Goal: Task Accomplishment & Management: Manage account settings

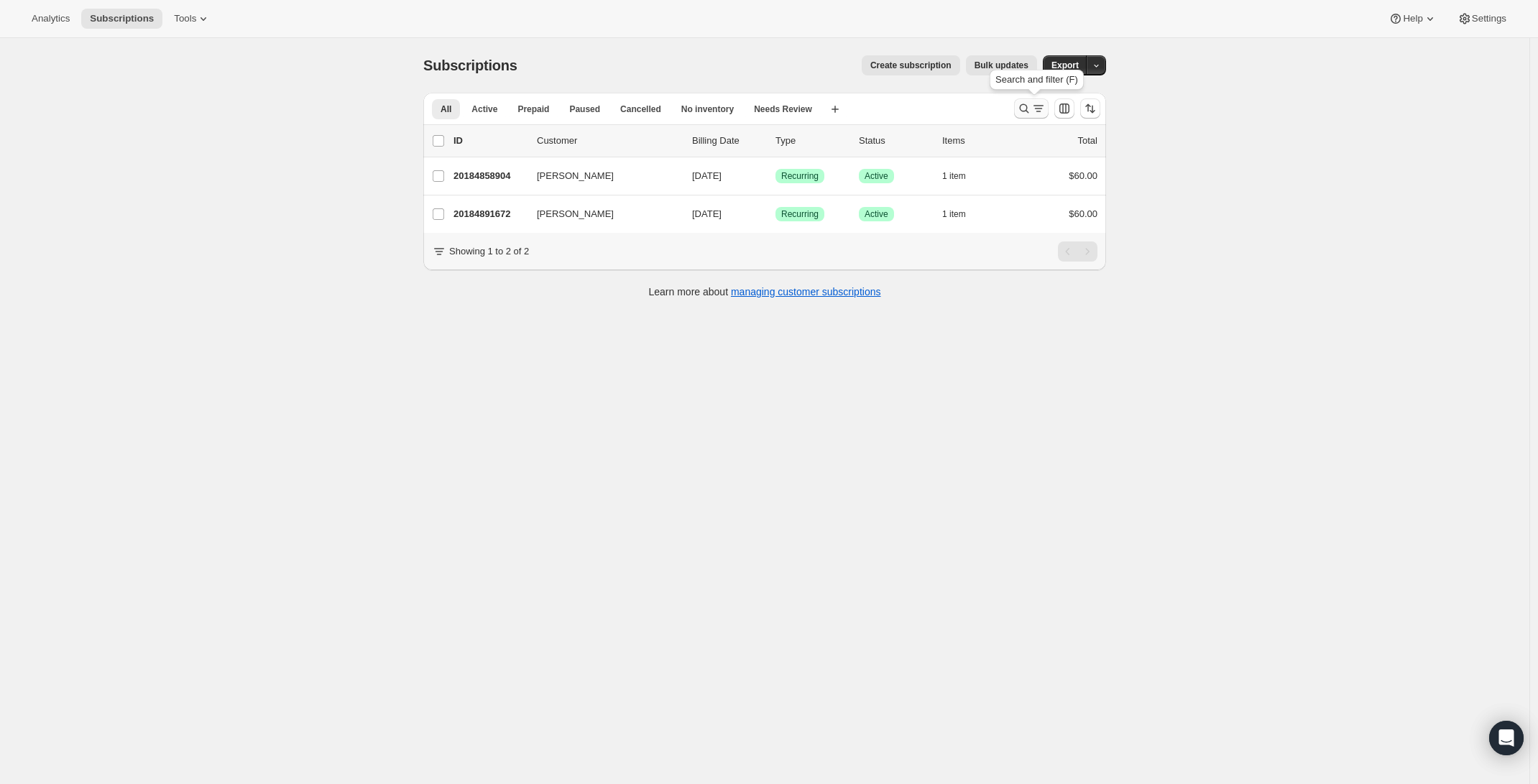
click at [1031, 110] on icon "Search and filter results" at bounding box center [1024, 109] width 14 height 14
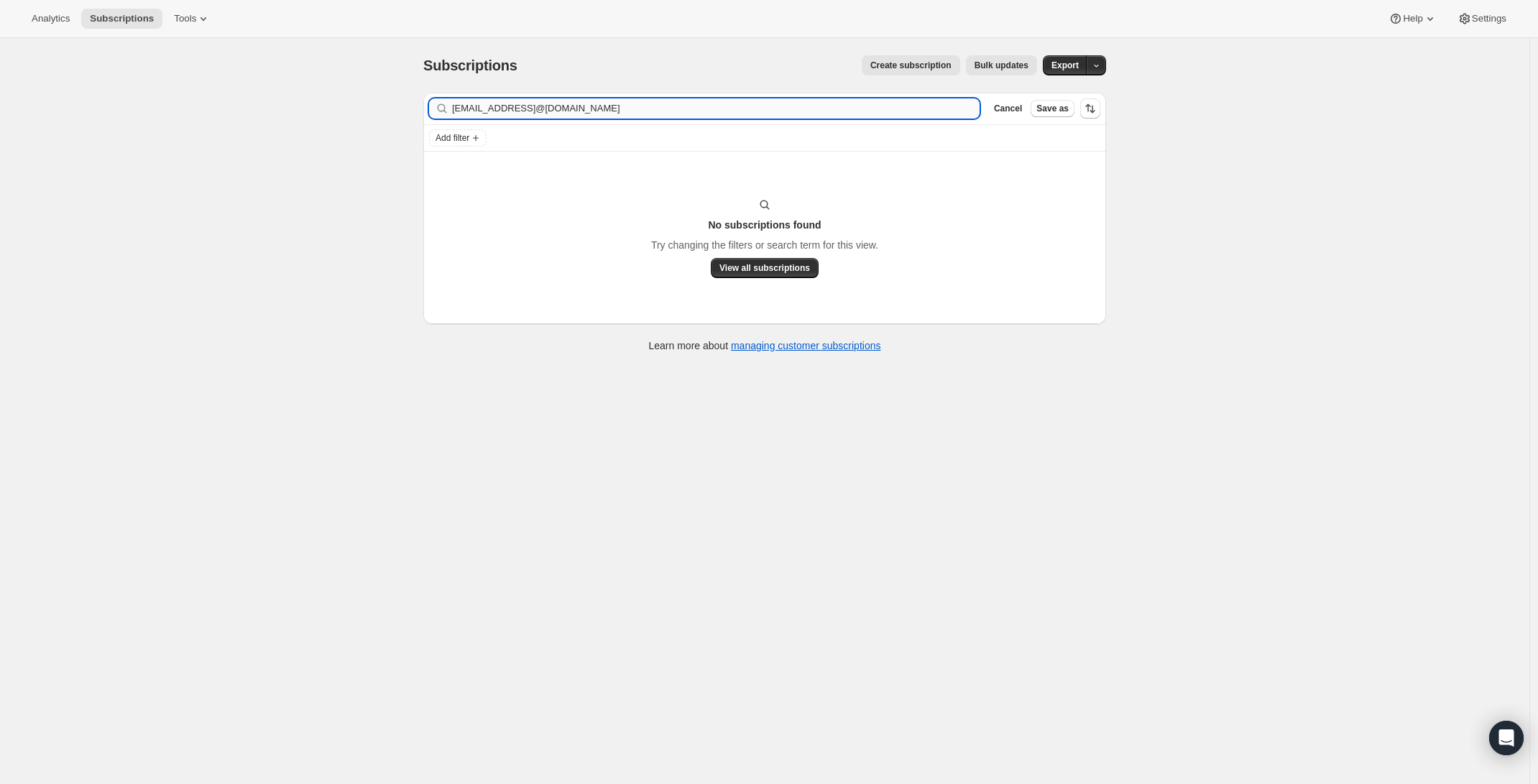
click at [589, 106] on input "al4251@aol.comhmcguig@yahoo.com" at bounding box center [715, 108] width 527 height 21
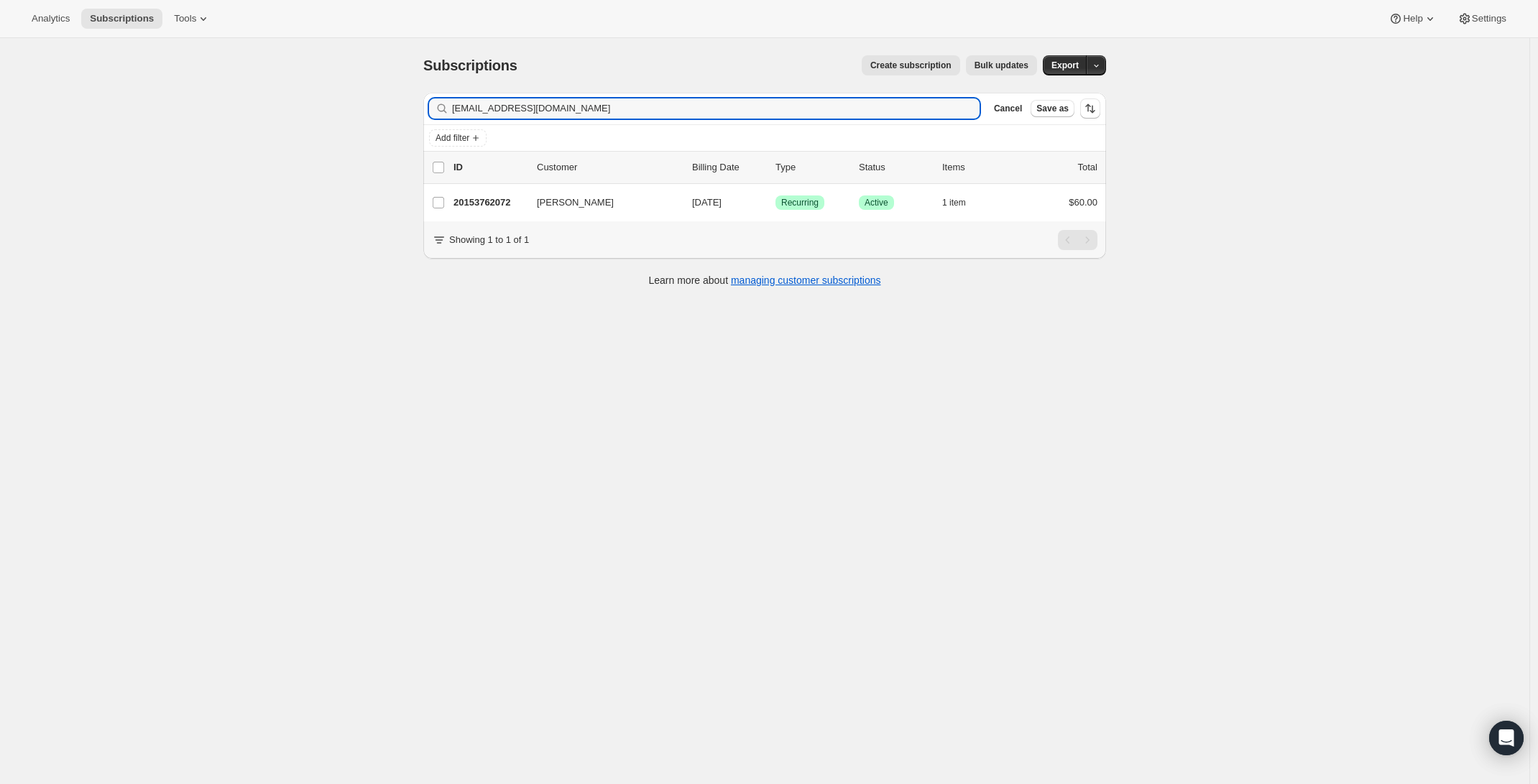
type input "[EMAIL_ADDRESS][DOMAIN_NAME]"
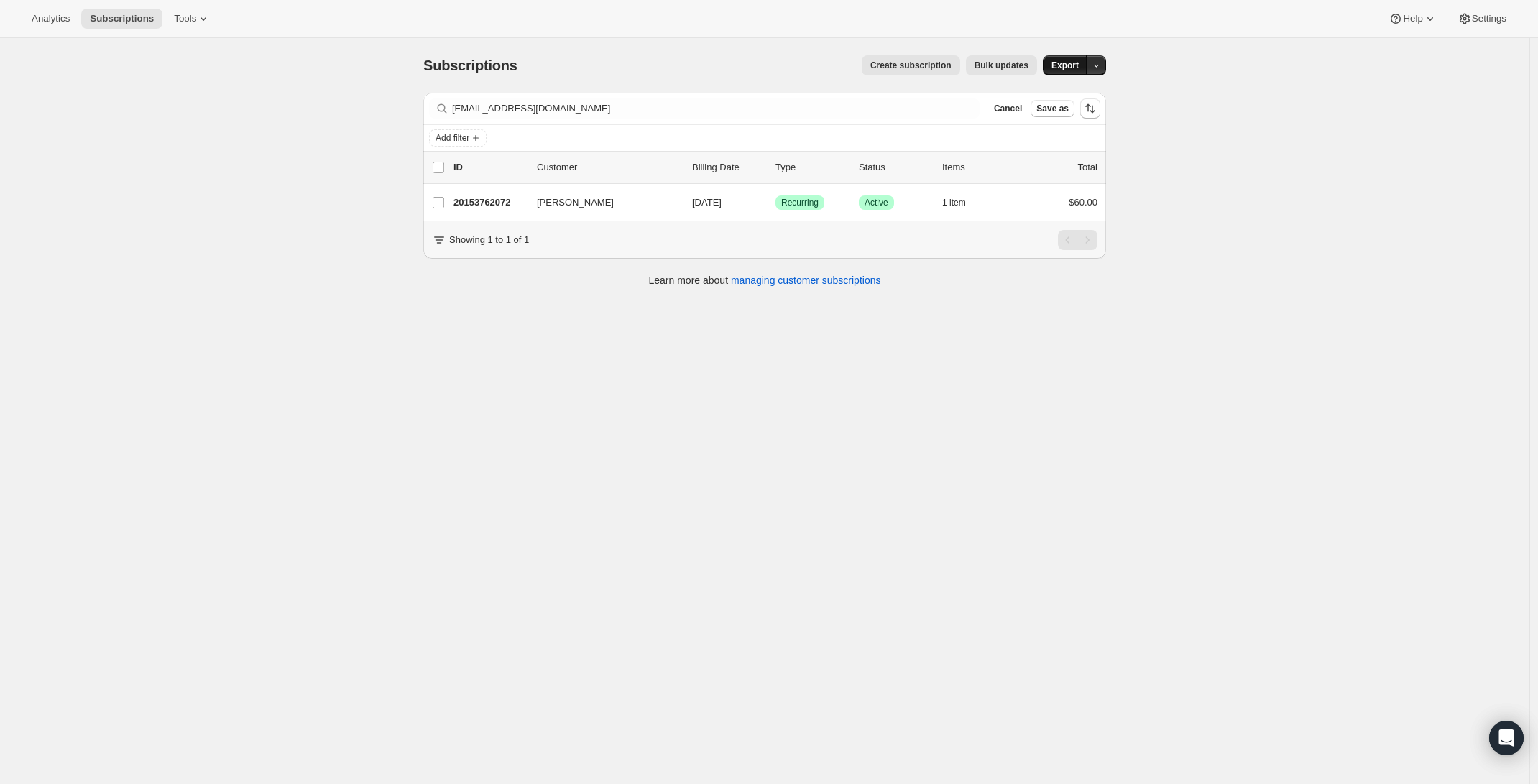
click at [1079, 67] on span "Export" at bounding box center [1065, 65] width 28 height 12
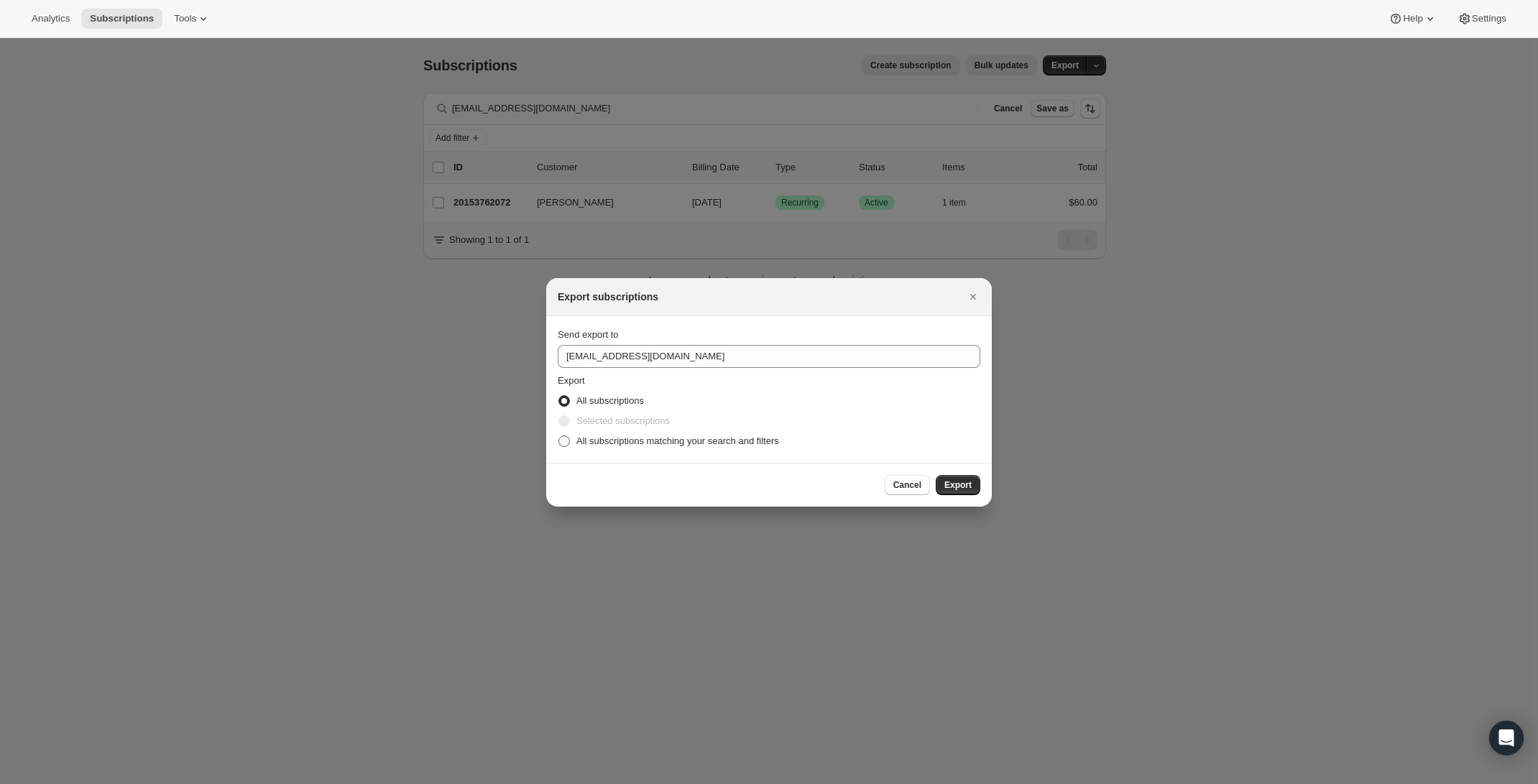
click at [682, 441] on span "All subscriptions matching your search and filters" at bounding box center [677, 441] width 203 height 11
click at [559, 436] on input "All subscriptions matching your search and filters" at bounding box center [558, 435] width 1 height 1
radio input "true"
click at [576, 405] on span "All subscriptions" at bounding box center [610, 400] width 68 height 11
click at [559, 396] on input "All subscriptions" at bounding box center [558, 395] width 1 height 1
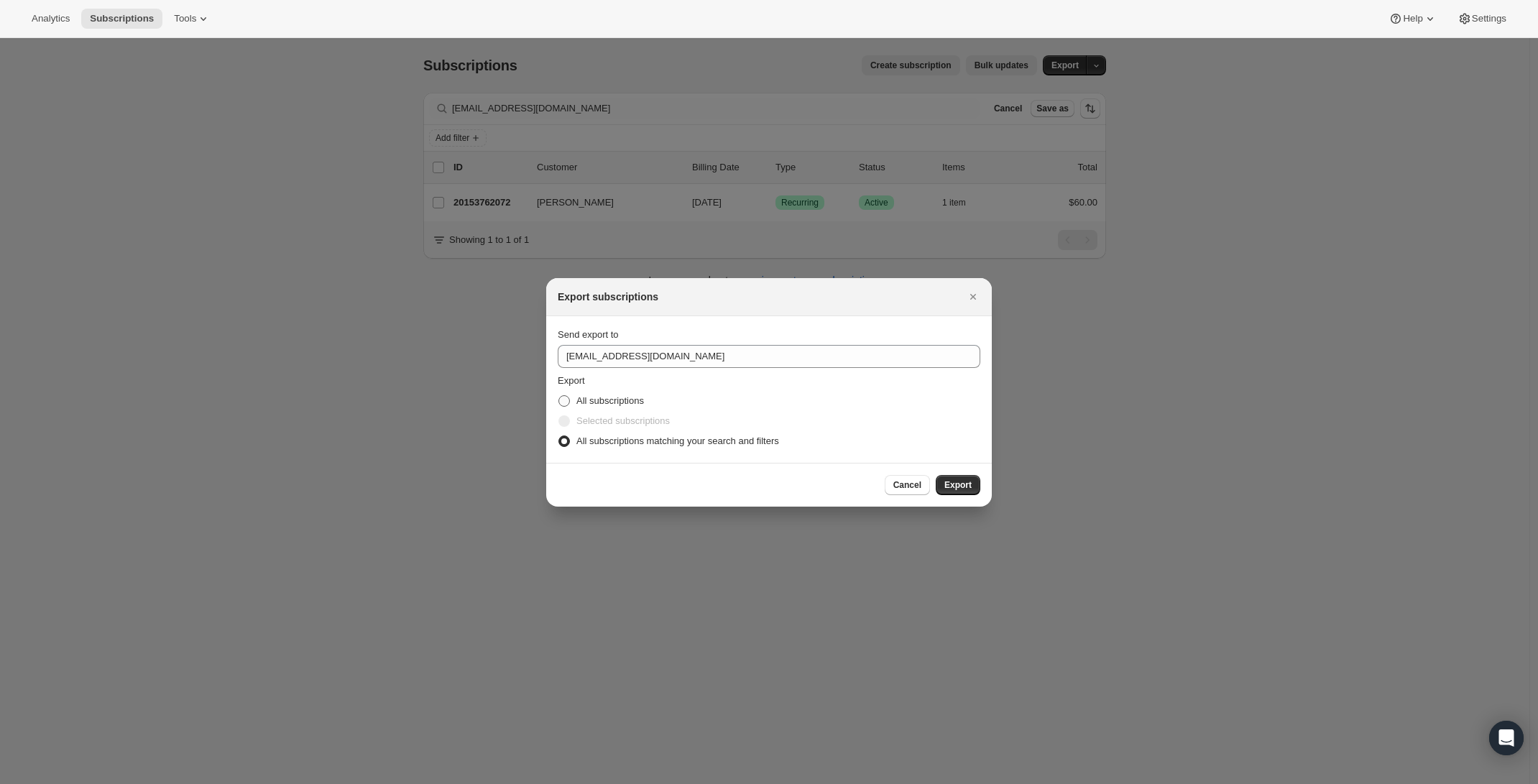
radio input "true"
click at [906, 483] on span "Cancel" at bounding box center [906, 484] width 28 height 12
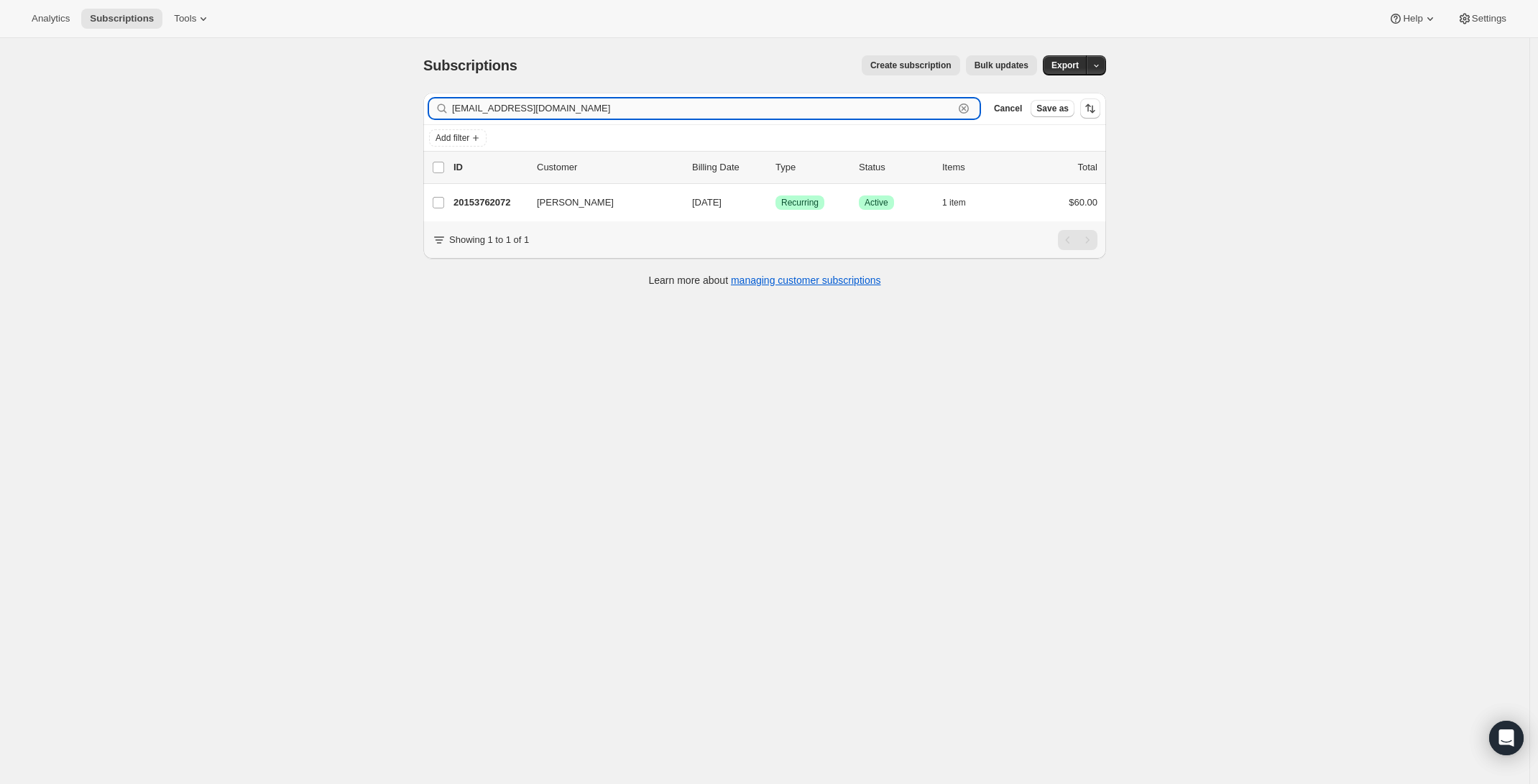
click at [525, 110] on input "[EMAIL_ADDRESS][DOMAIN_NAME]" at bounding box center [703, 108] width 501 height 21
click at [527, 112] on input "[EMAIL_ADDRESS][DOMAIN_NAME]" at bounding box center [703, 108] width 501 height 21
paste input "markand@comcast.net"
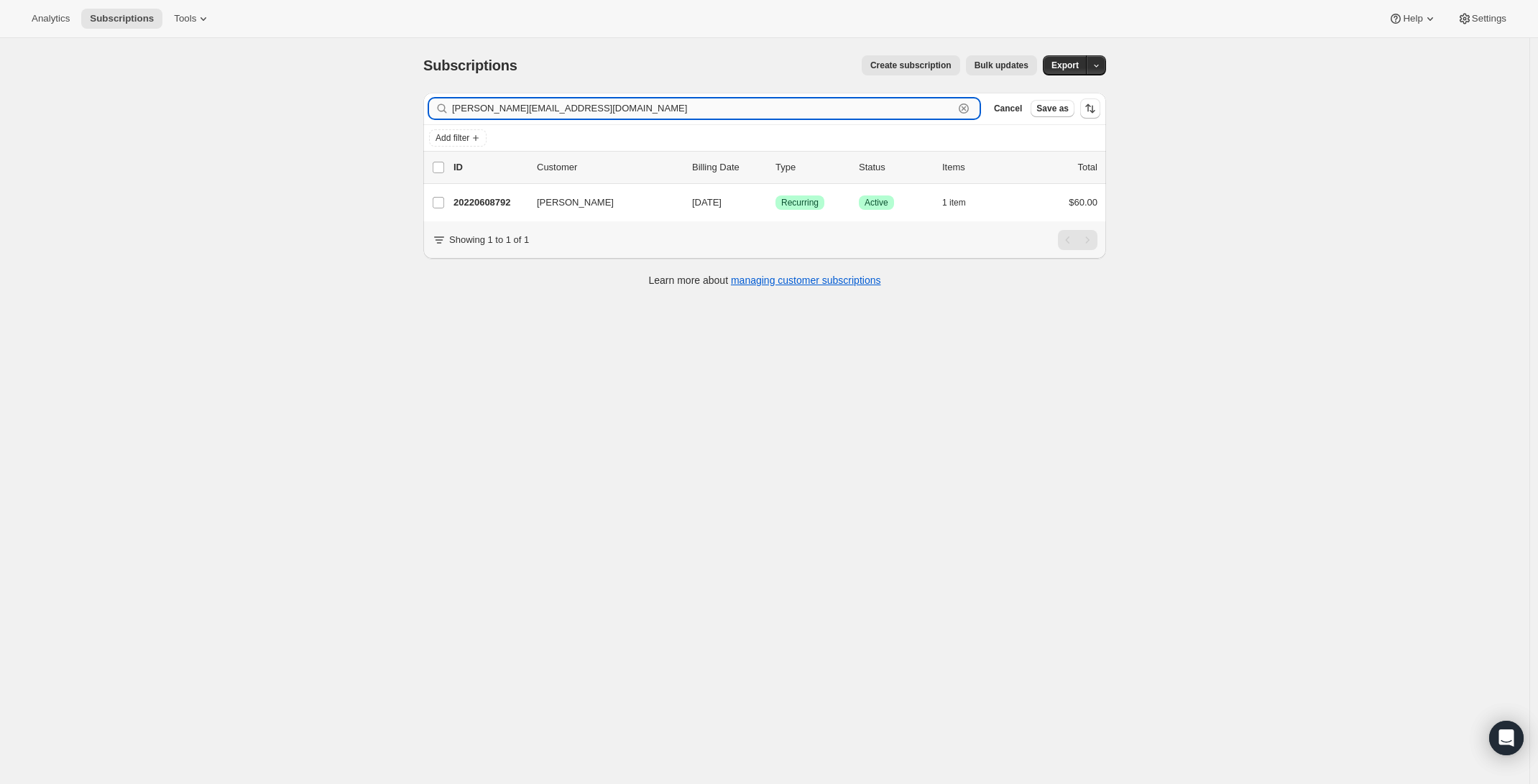
click at [629, 114] on input "markand@comcast.net" at bounding box center [703, 108] width 501 height 21
click at [557, 110] on input "markand@comcast.net" at bounding box center [703, 108] width 501 height 21
paste input "specialk_cz@yahoo.com"
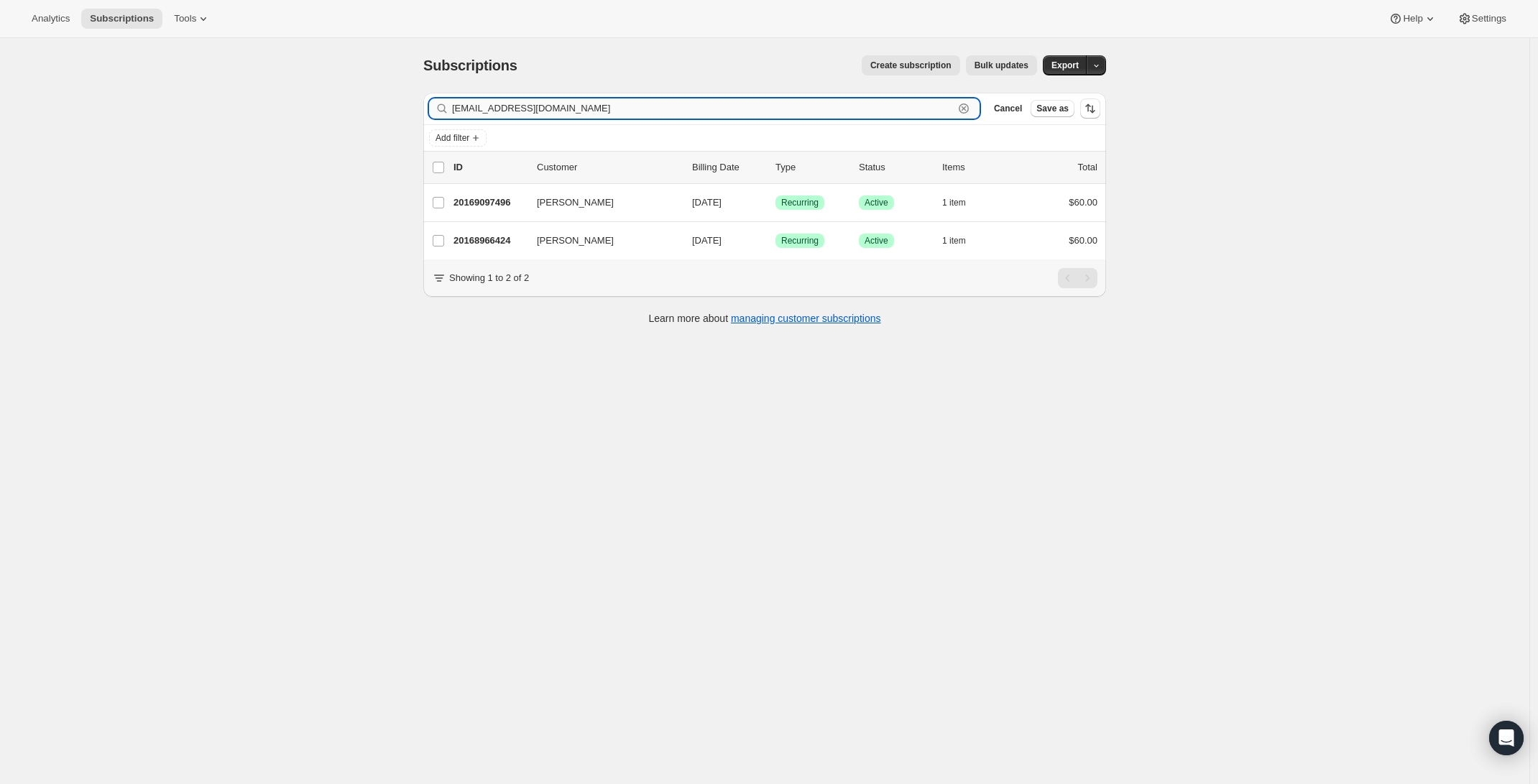
click at [495, 105] on input "specialk_cz@yahoo.com" at bounding box center [703, 108] width 501 height 21
click at [493, 103] on input "specialk_cz@yahoo.com" at bounding box center [703, 108] width 501 height 21
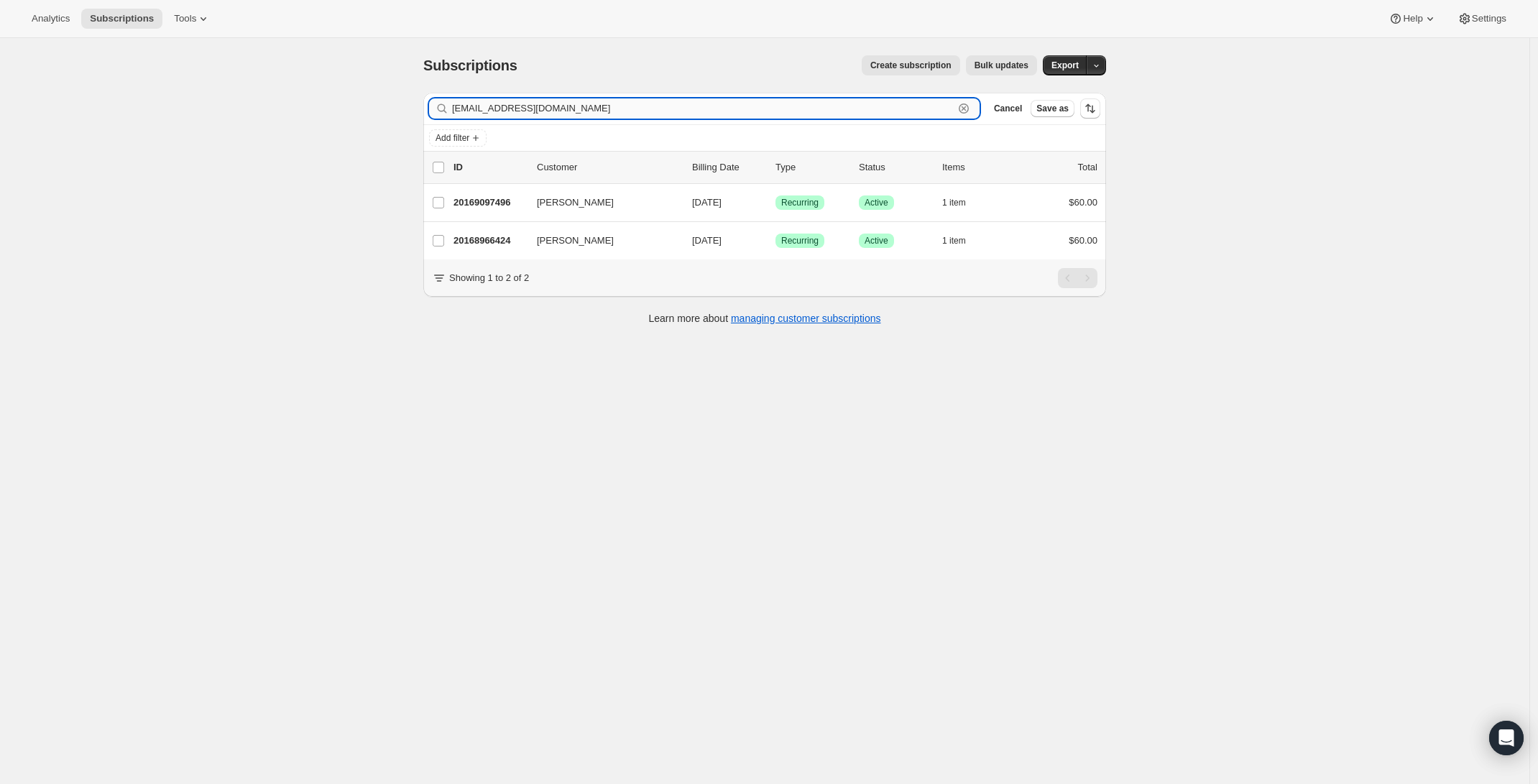
paste input "mblood@ap.org"
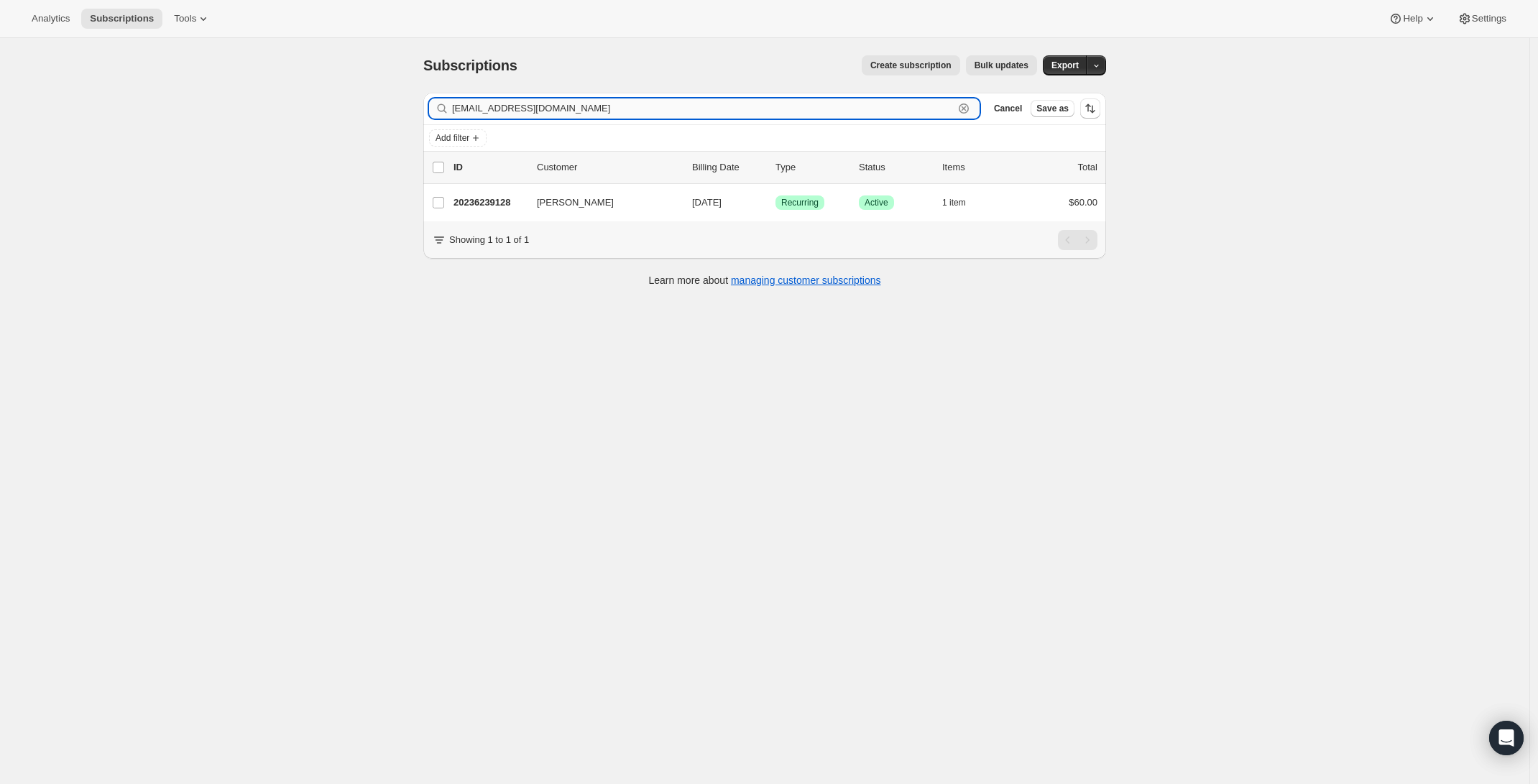
click at [630, 118] on input "mblood@ap.org" at bounding box center [703, 108] width 501 height 21
paste input "dickboak@gmail.com"
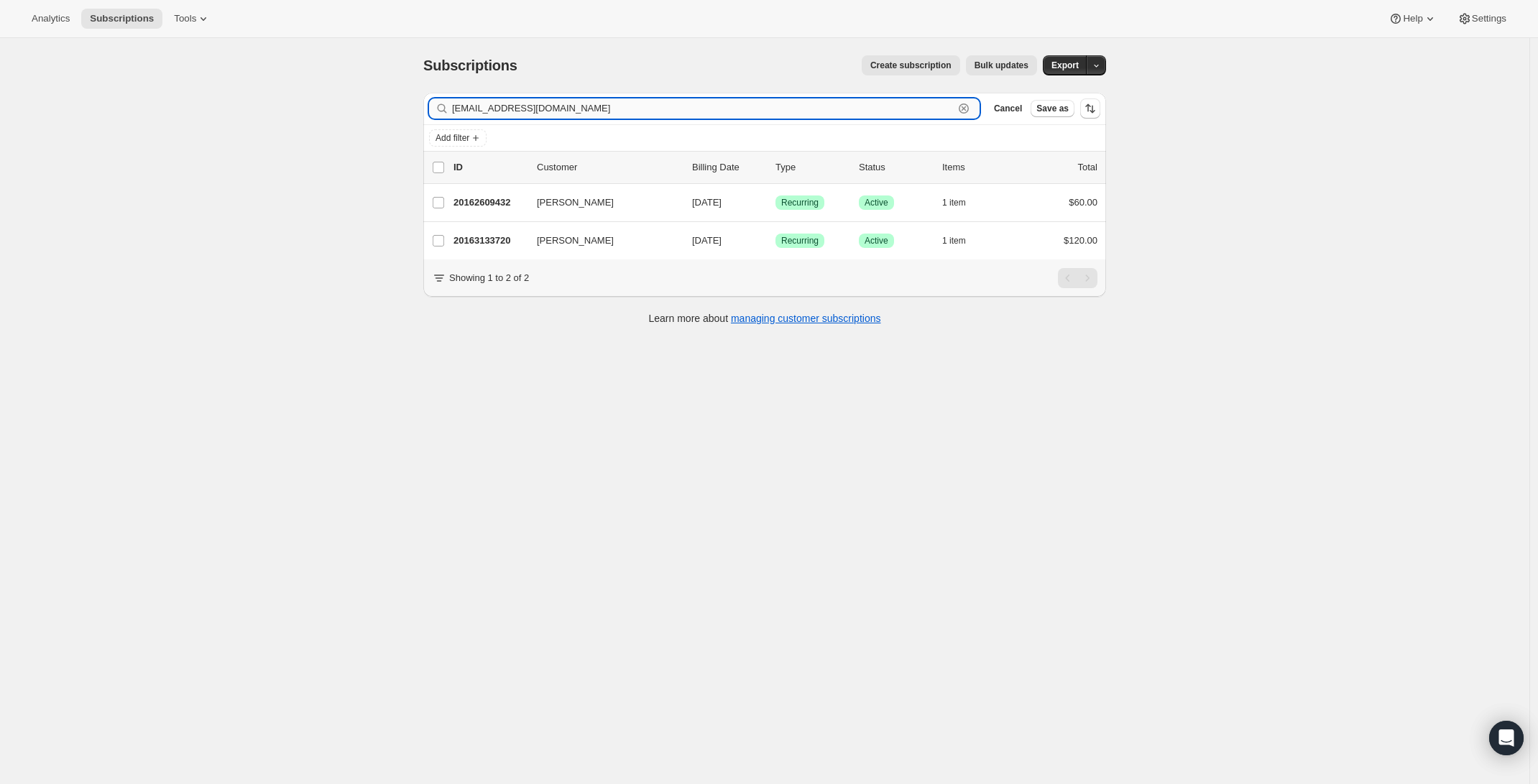
click at [497, 111] on input "dickboak@gmail.com" at bounding box center [703, 108] width 501 height 21
click at [496, 111] on input "dickboak@gmail.com" at bounding box center [703, 108] width 501 height 21
click at [500, 111] on input "dickboak@gmail.com" at bounding box center [703, 108] width 501 height 21
click at [500, 111] on input "dickboak@gmail.com" at bounding box center [703, 108] width 501 height 21
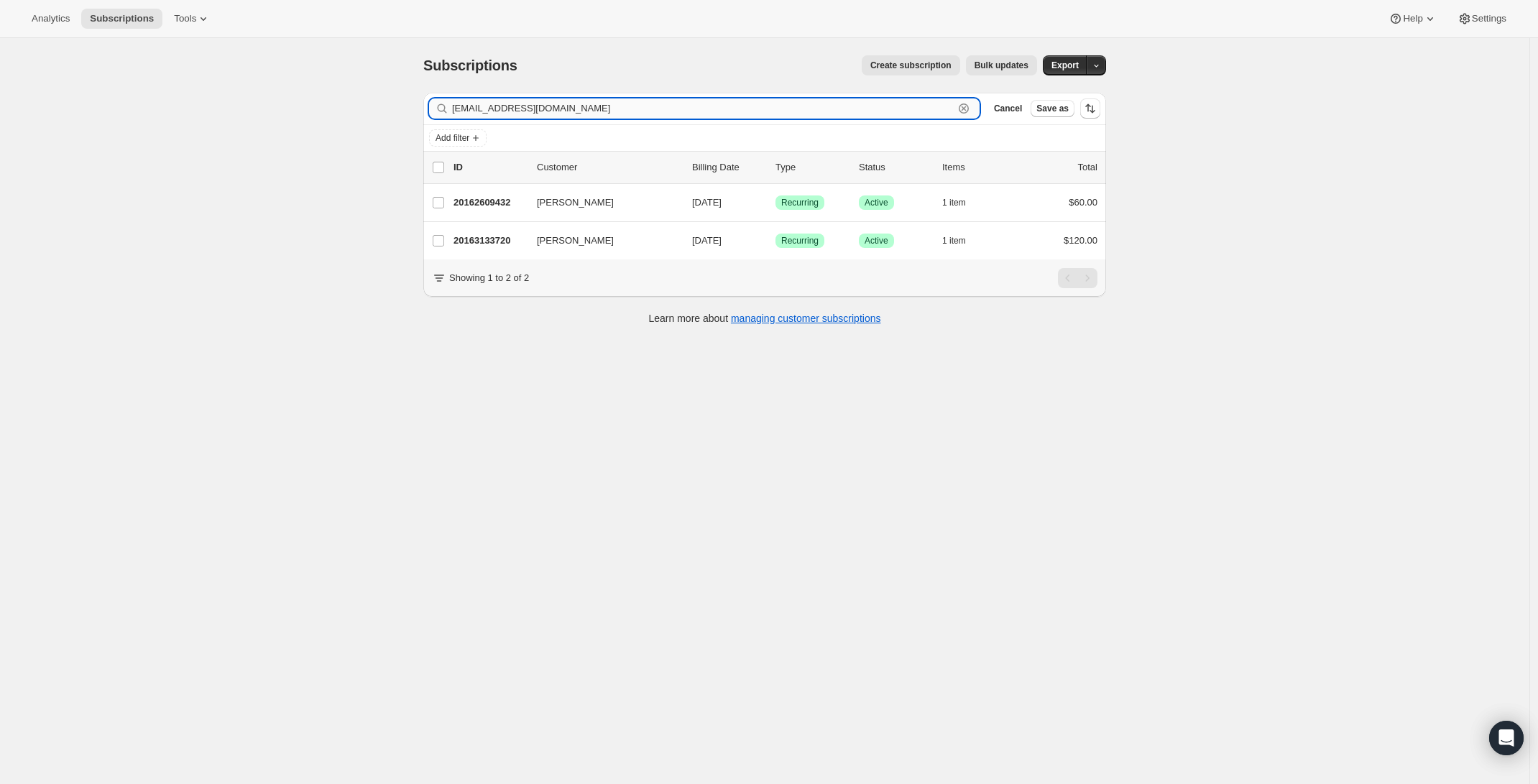
click at [500, 111] on input "dickboak@gmail.com" at bounding box center [703, 108] width 501 height 21
paste input "nklcreek41"
click at [589, 117] on input "nklcreek41@gmail.com" at bounding box center [703, 108] width 501 height 21
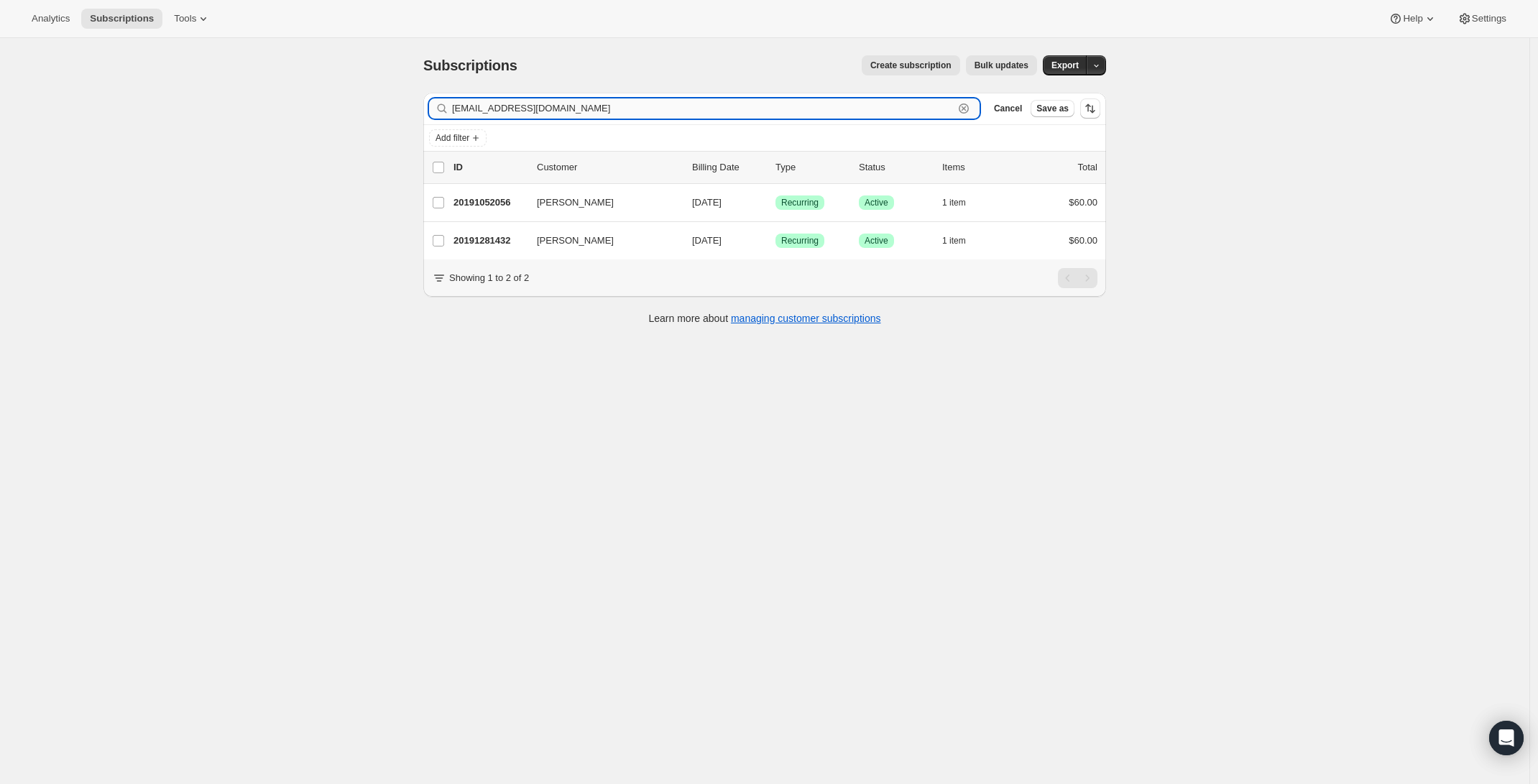
click at [589, 117] on input "nklcreek41@gmail.com" at bounding box center [703, 108] width 501 height 21
paste input "john.louis.martin"
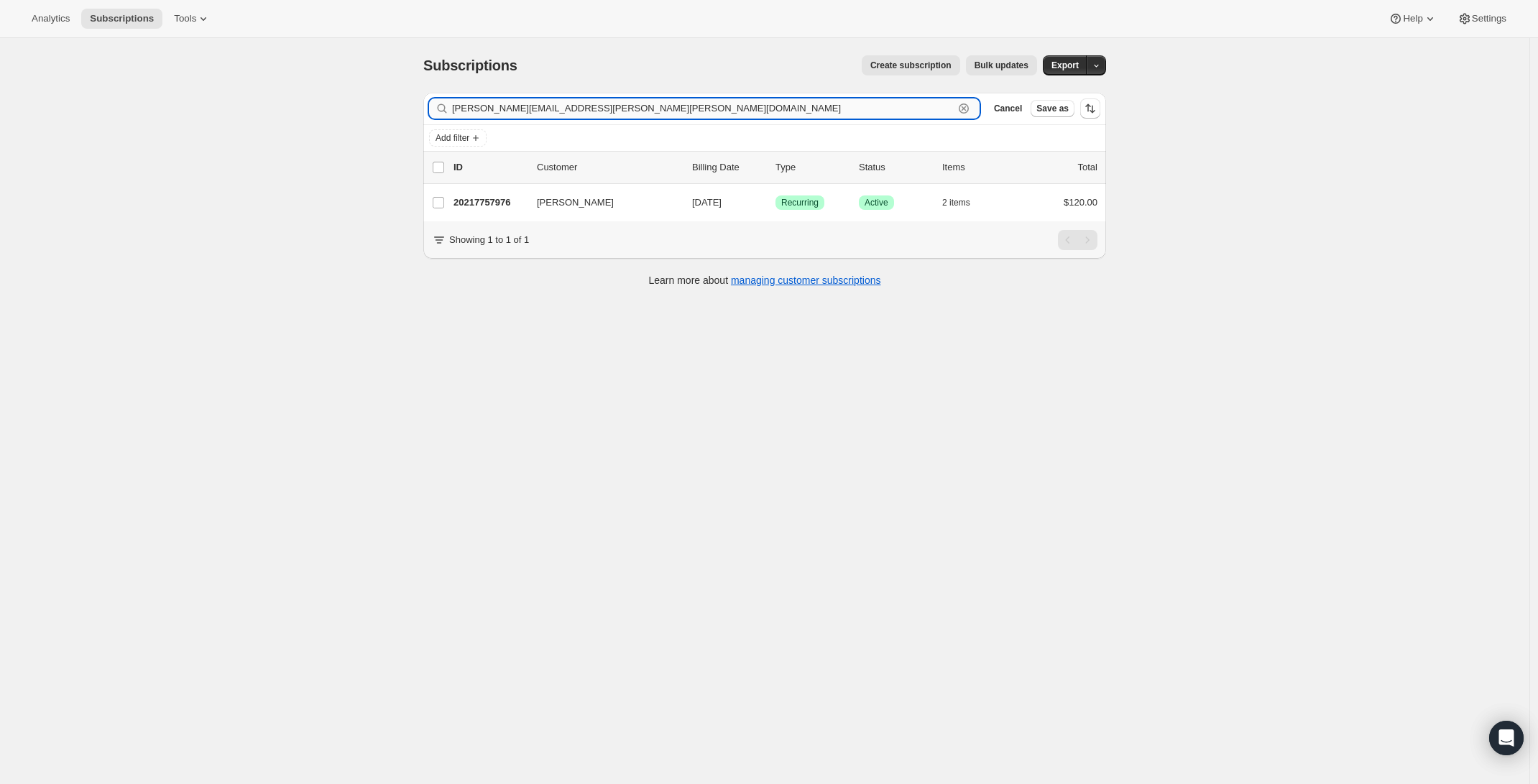
click at [542, 106] on input "john.louis.martin@gmail.com" at bounding box center [703, 108] width 501 height 21
paste input "davehamlin01"
click at [637, 105] on input "davehamlin01@gmail.com" at bounding box center [703, 108] width 501 height 21
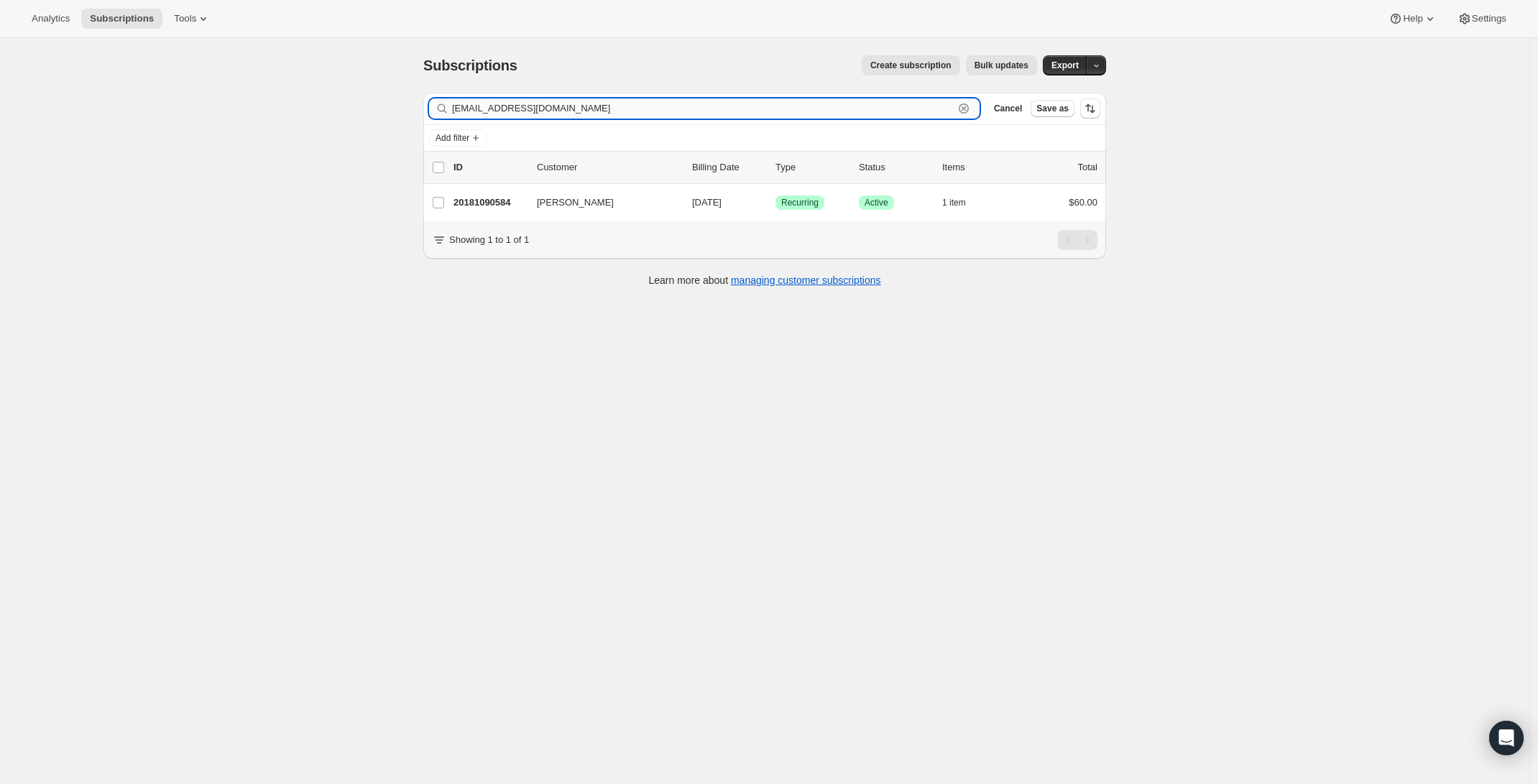
click at [637, 105] on input "davehamlin01@gmail.com" at bounding box center [703, 108] width 501 height 21
paste input "mccolalx"
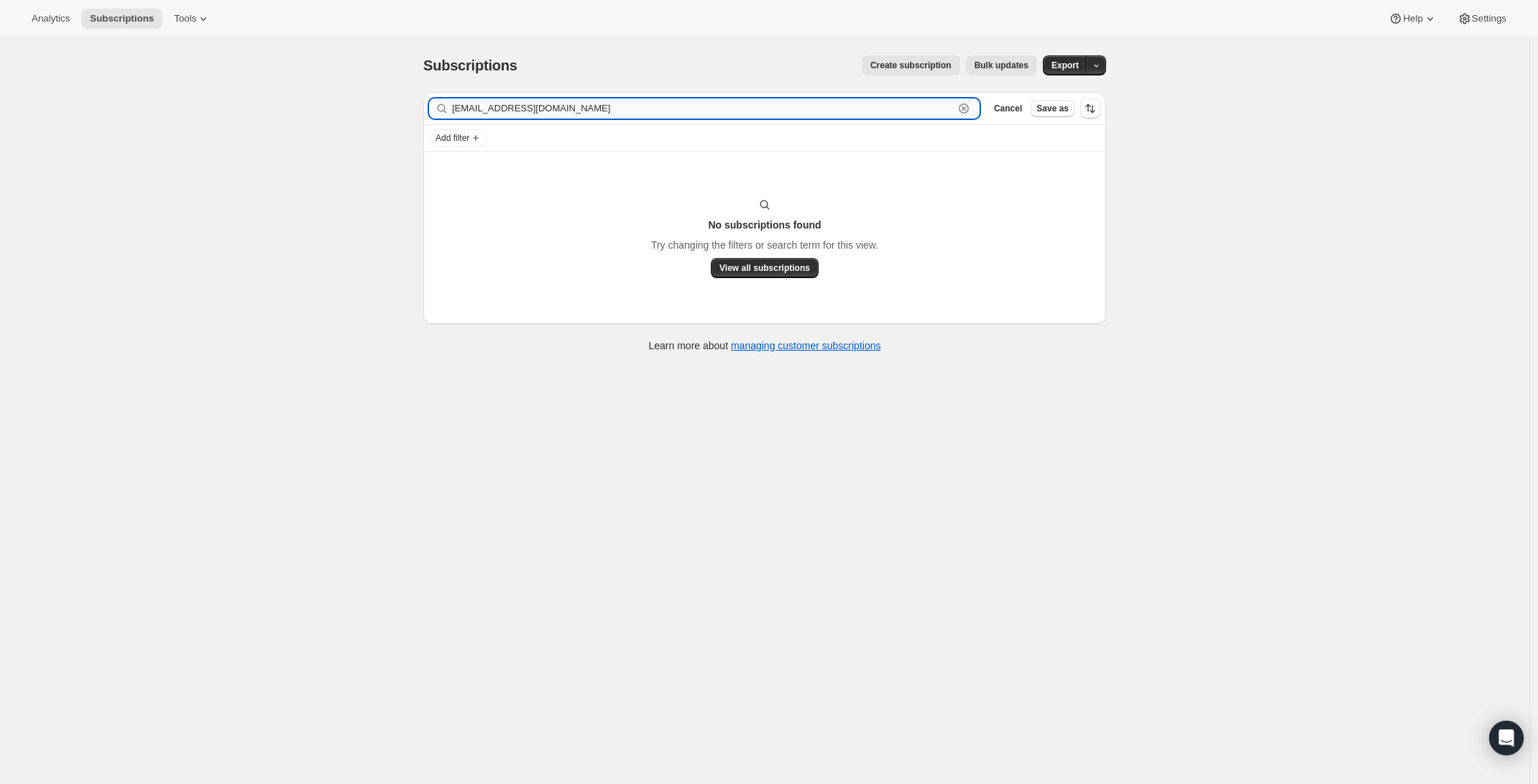
click at [572, 118] on input "mccolalx@gmail.com" at bounding box center [703, 108] width 501 height 21
paste input "ichaeljamescummings"
type input "michaeljamescummings@gmail.com"
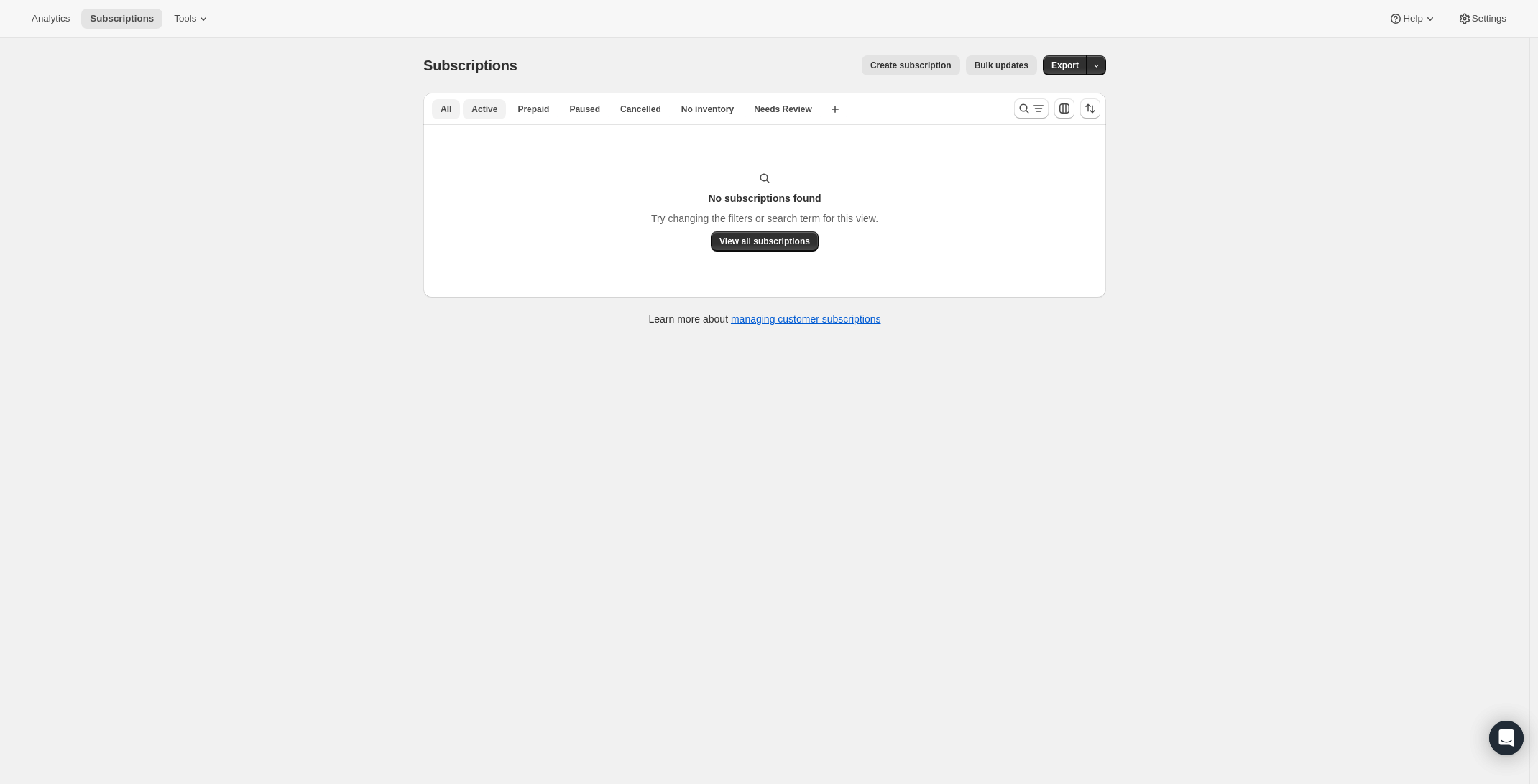
click at [490, 119] on button "Active" at bounding box center [484, 109] width 43 height 21
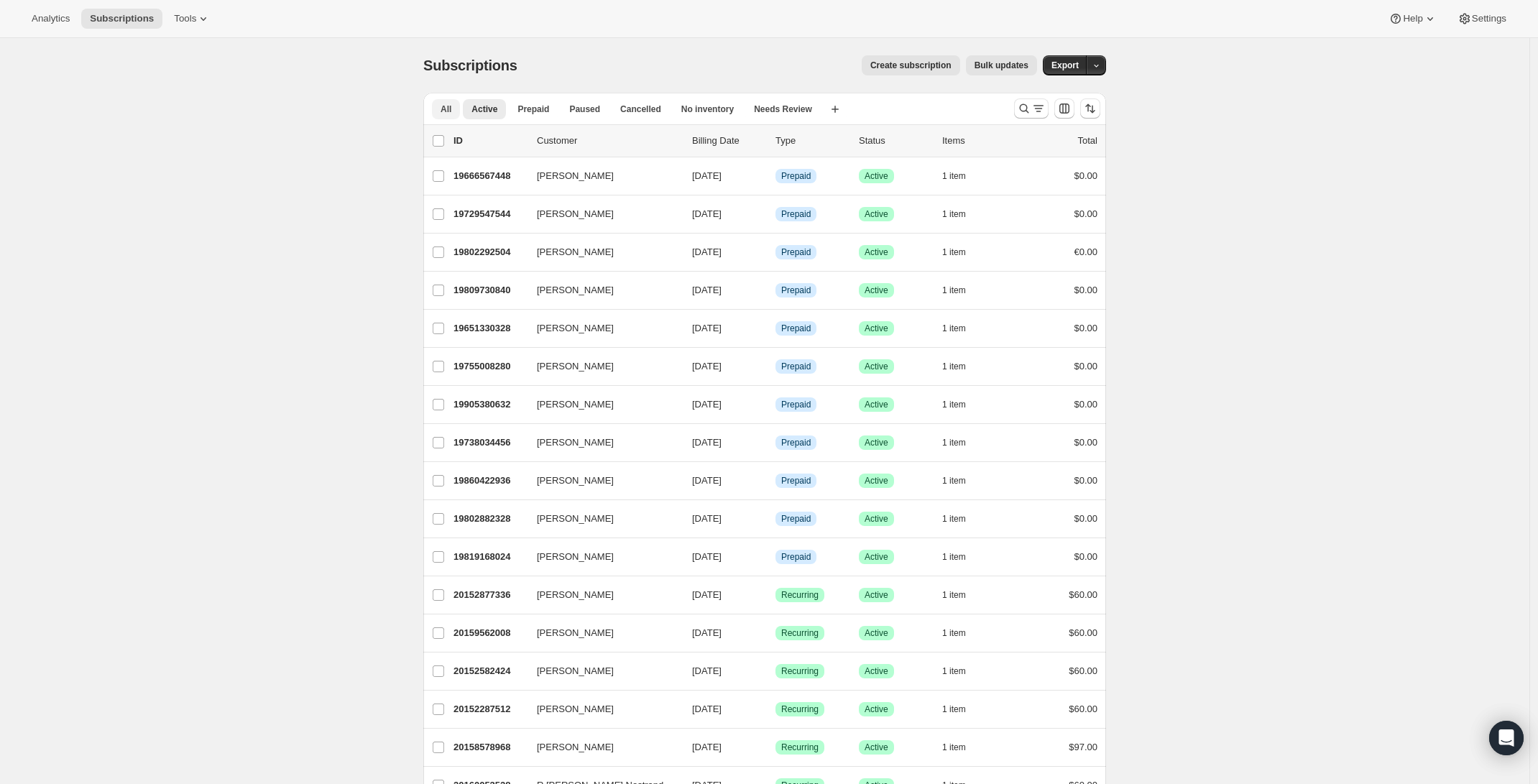
click at [457, 112] on button "All" at bounding box center [445, 109] width 28 height 21
click at [1031, 111] on icon "Search and filter results" at bounding box center [1024, 109] width 14 height 14
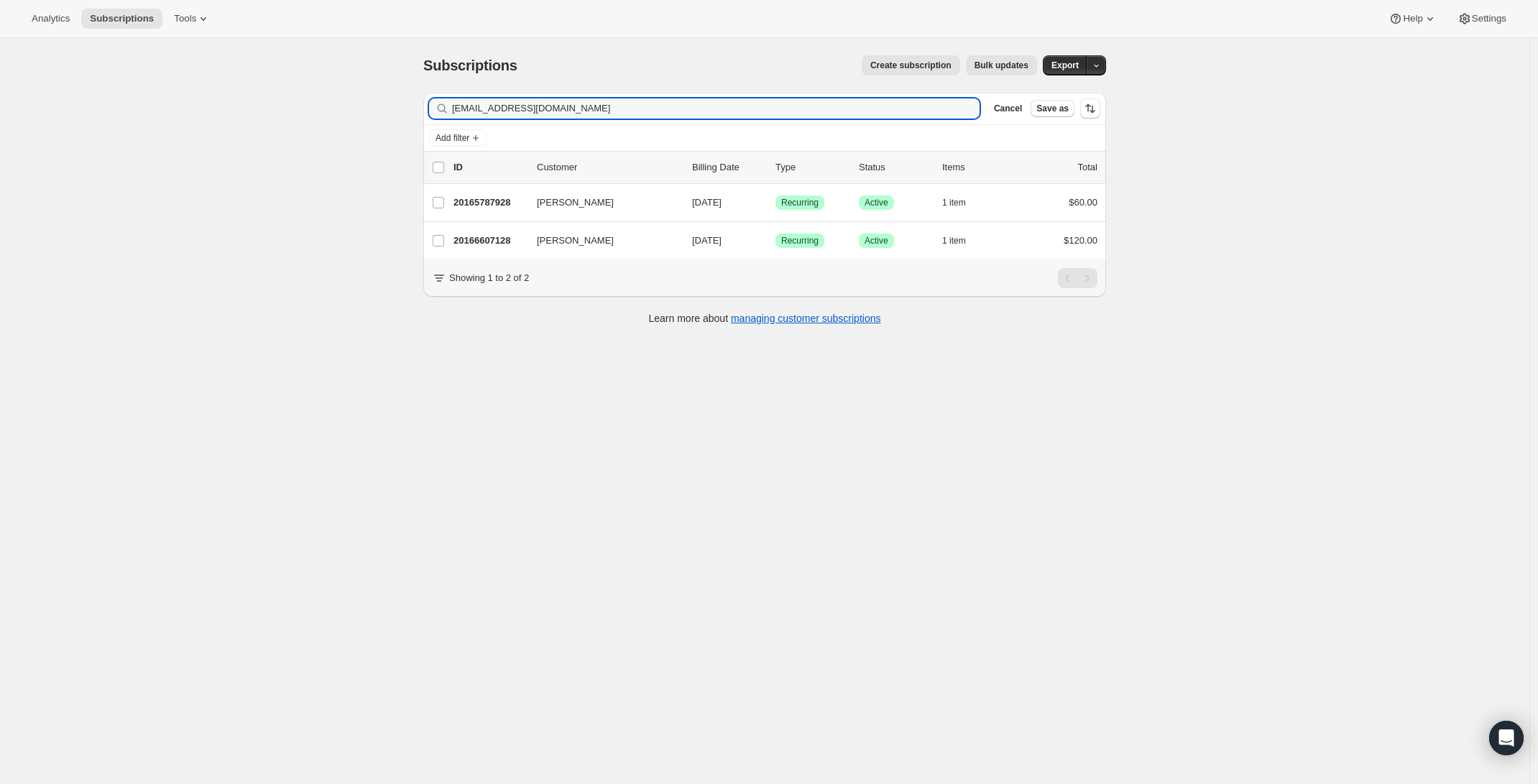
type input "[EMAIL_ADDRESS][DOMAIN_NAME]"
click at [978, 111] on div "[EMAIL_ADDRESS][DOMAIN_NAME] Clear" at bounding box center [704, 108] width 550 height 21
click at [969, 111] on icon "button" at bounding box center [963, 108] width 10 height 10
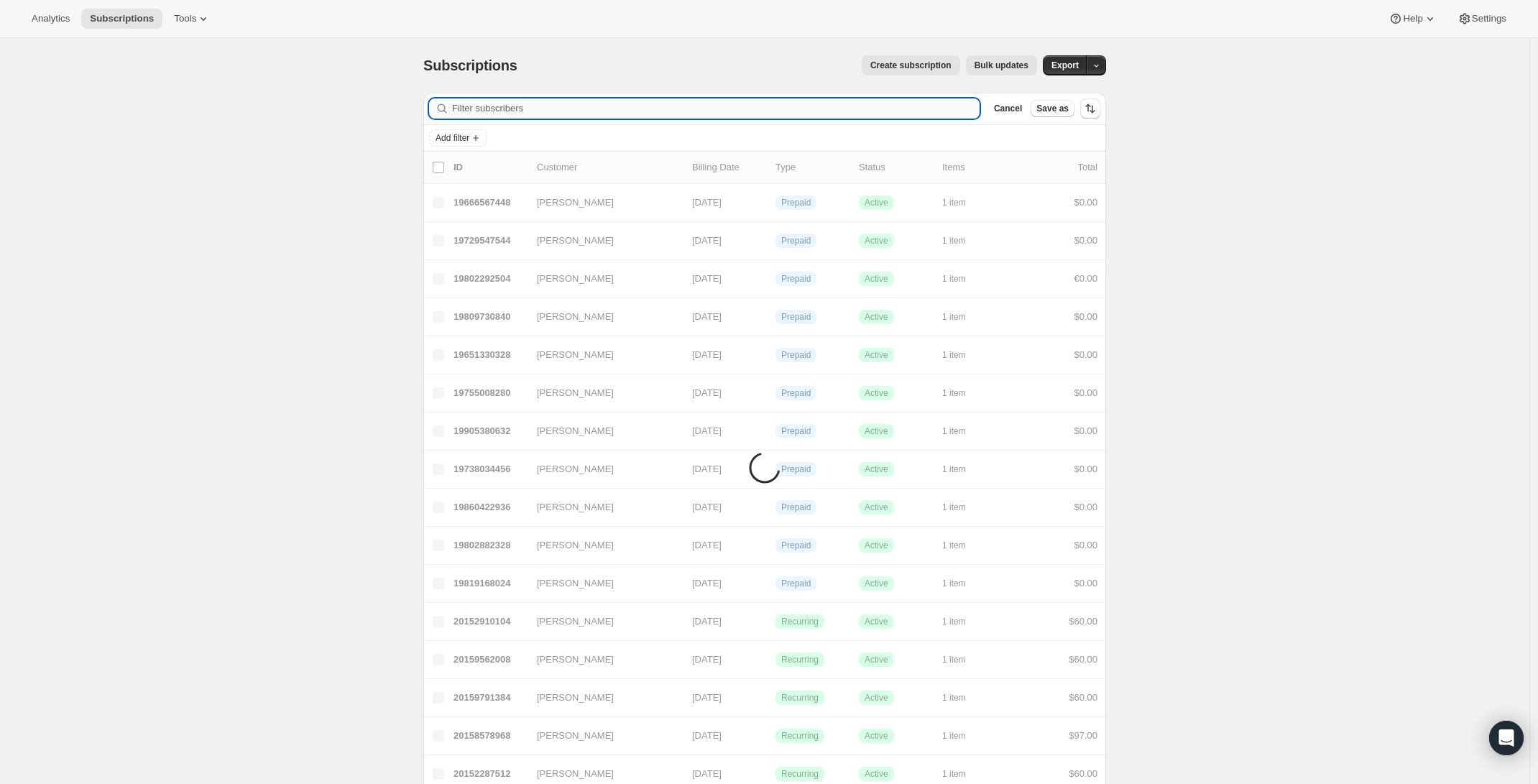
click at [977, 111] on input "Filter subscribers" at bounding box center [715, 108] width 527 height 21
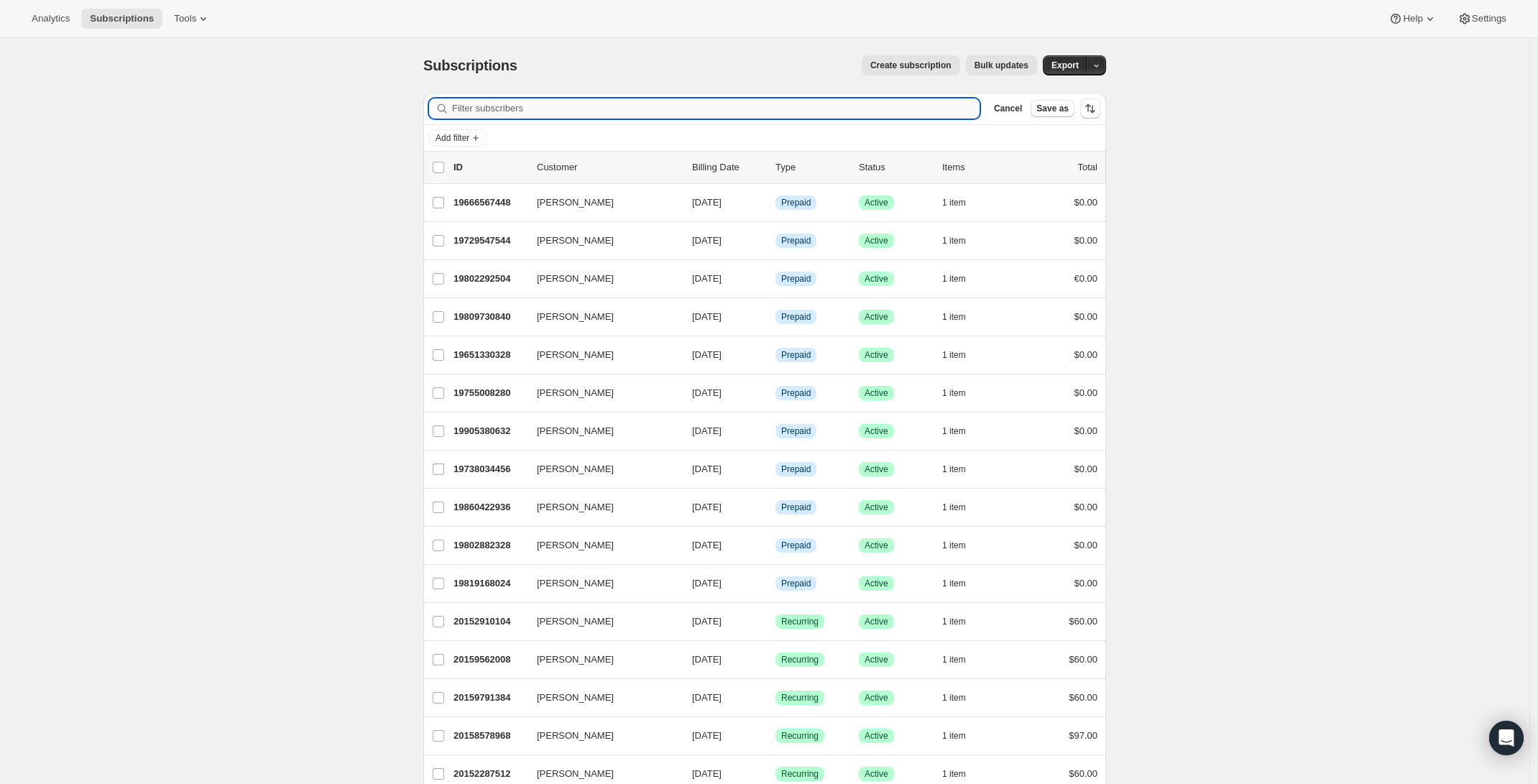
paste input "[EMAIL_ADDRESS][DOMAIN_NAME]"
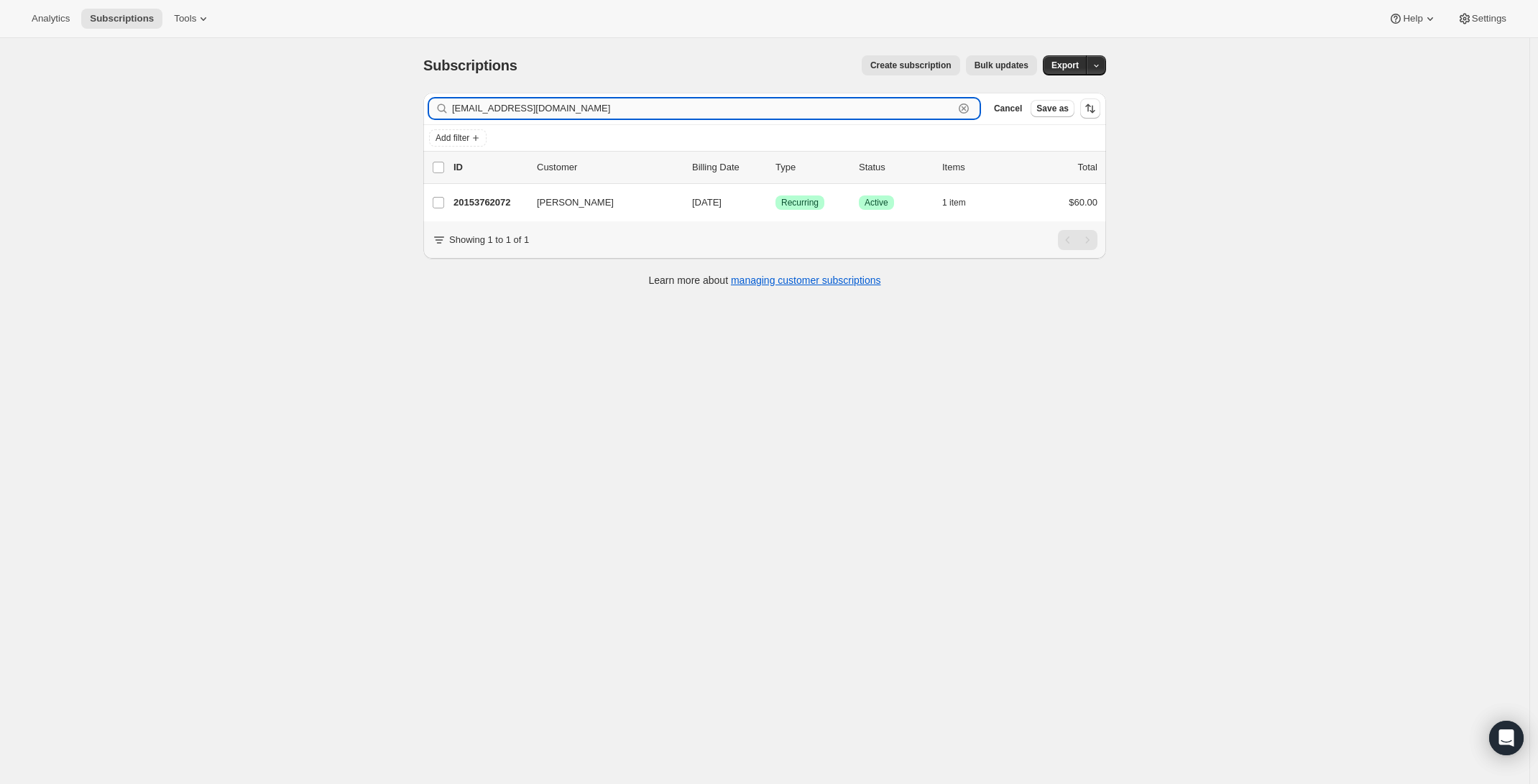
click at [771, 107] on input "[EMAIL_ADDRESS][DOMAIN_NAME]" at bounding box center [703, 108] width 501 height 21
paste input "[EMAIL_ADDRESS]"
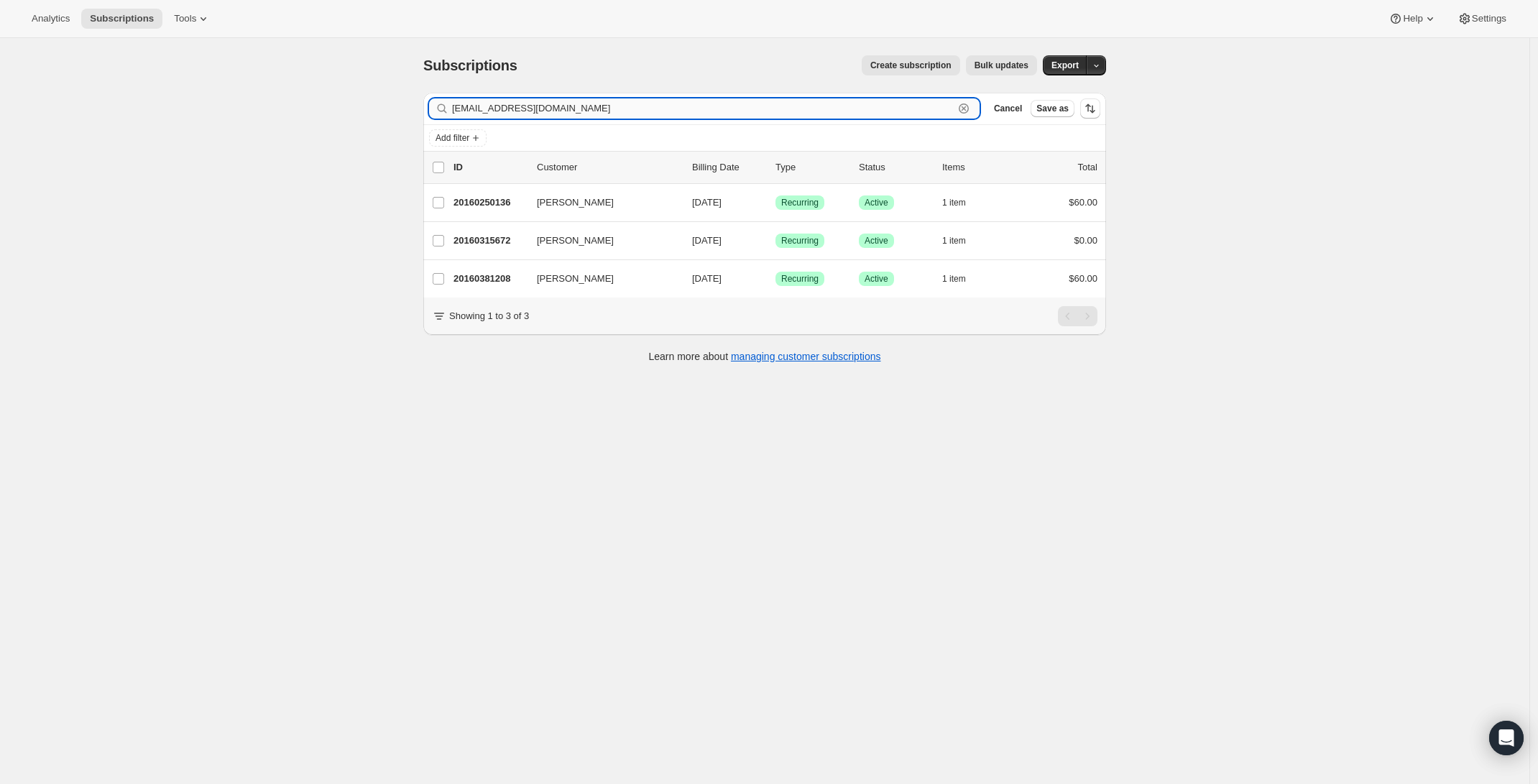
click at [866, 109] on input "[EMAIL_ADDRESS][DOMAIN_NAME]" at bounding box center [703, 108] width 501 height 21
click at [774, 113] on input "[EMAIL_ADDRESS][DOMAIN_NAME]" at bounding box center [703, 108] width 501 height 21
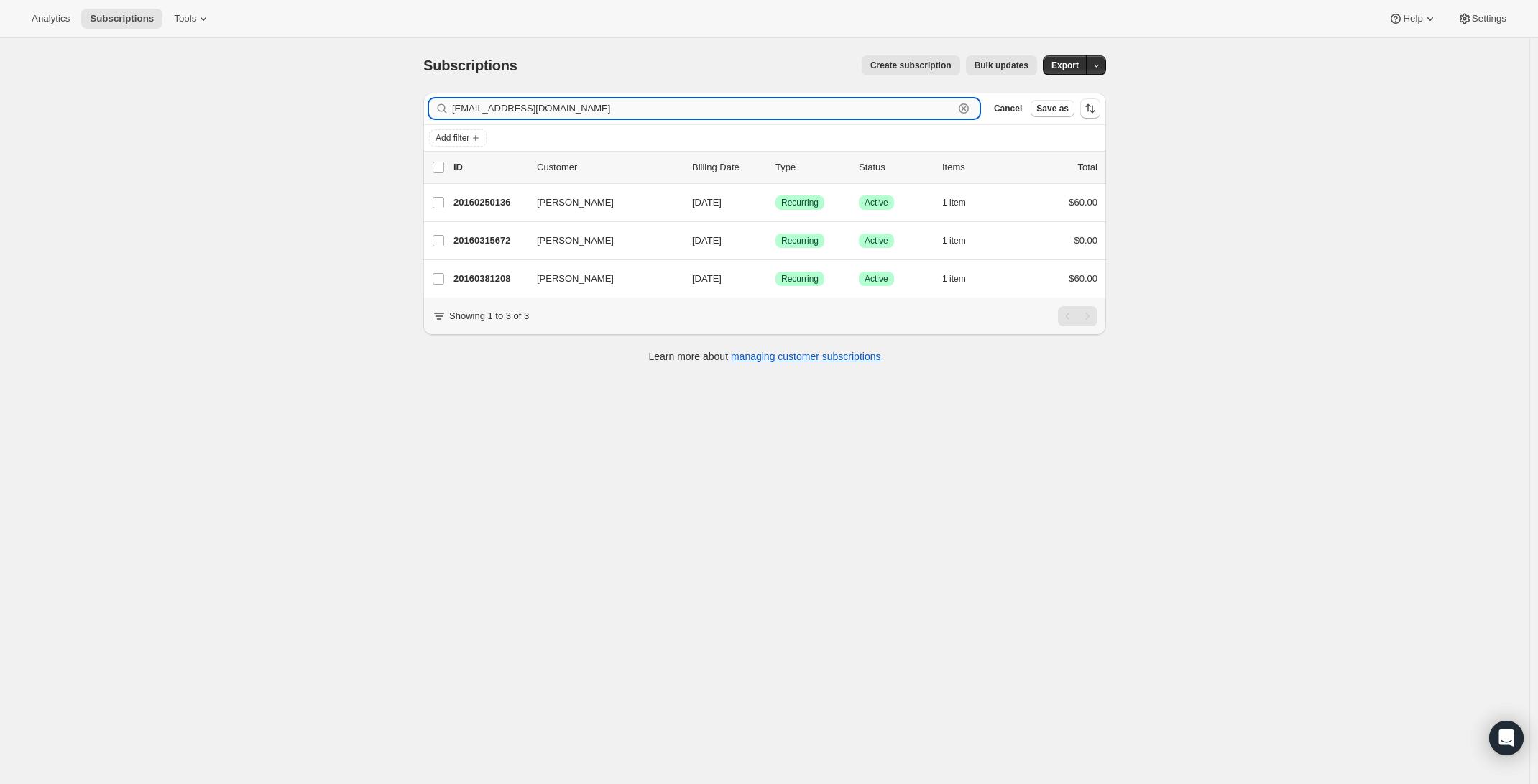
click at [774, 113] on input "[EMAIL_ADDRESS][DOMAIN_NAME]" at bounding box center [703, 108] width 501 height 21
paste input "geoawelch"
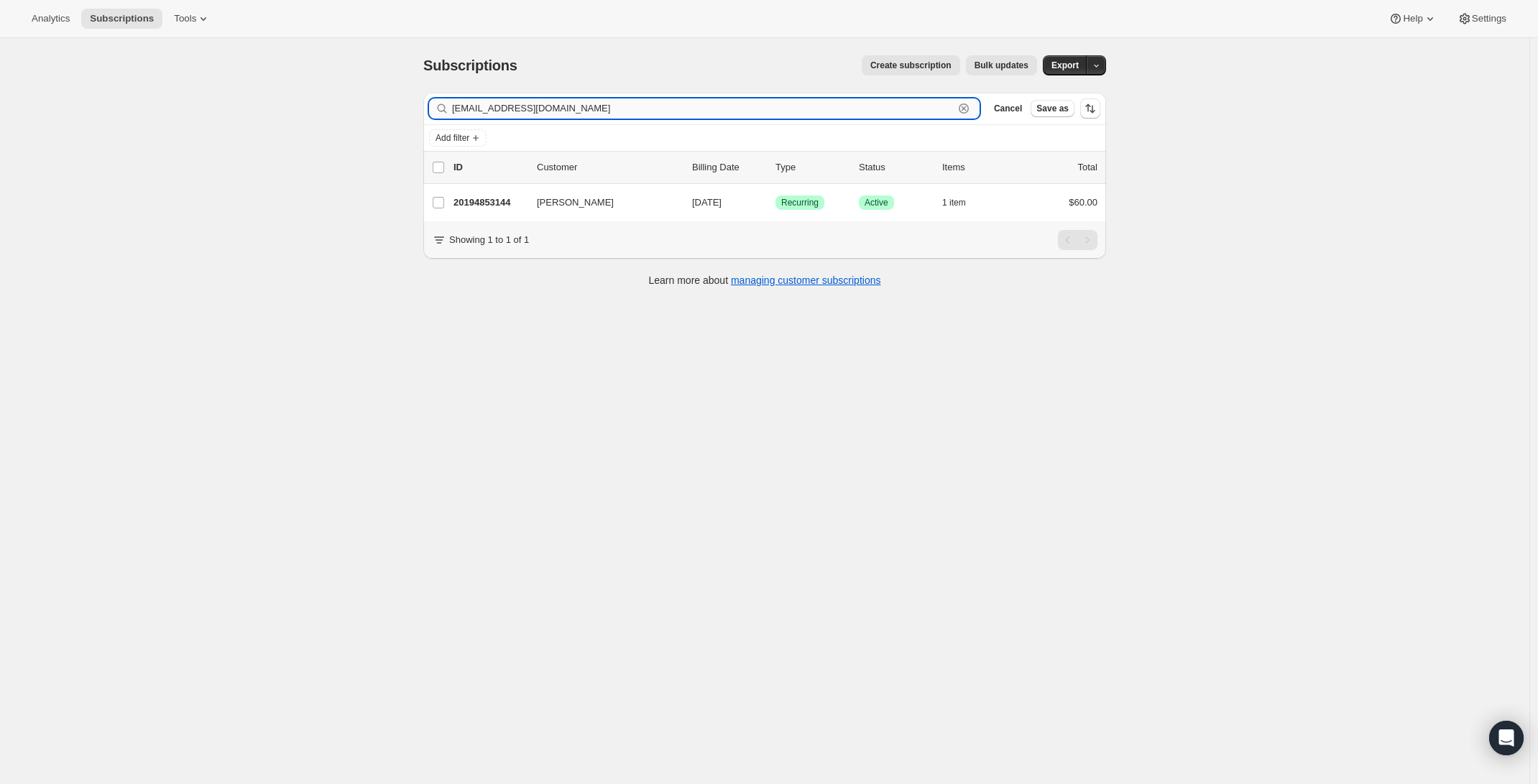
click at [649, 111] on input "[EMAIL_ADDRESS][DOMAIN_NAME]" at bounding box center [703, 108] width 501 height 21
click at [649, 111] on input "[EMAIL_ADDRESS][DOMAIN_NAME]" at bounding box center [703, 108] width 501 height 21
paste input "[EMAIL_ADDRESS][DOMAIN_NAME]"
click at [575, 103] on input "[EMAIL_ADDRESS][DOMAIN_NAME]" at bounding box center [703, 108] width 501 height 21
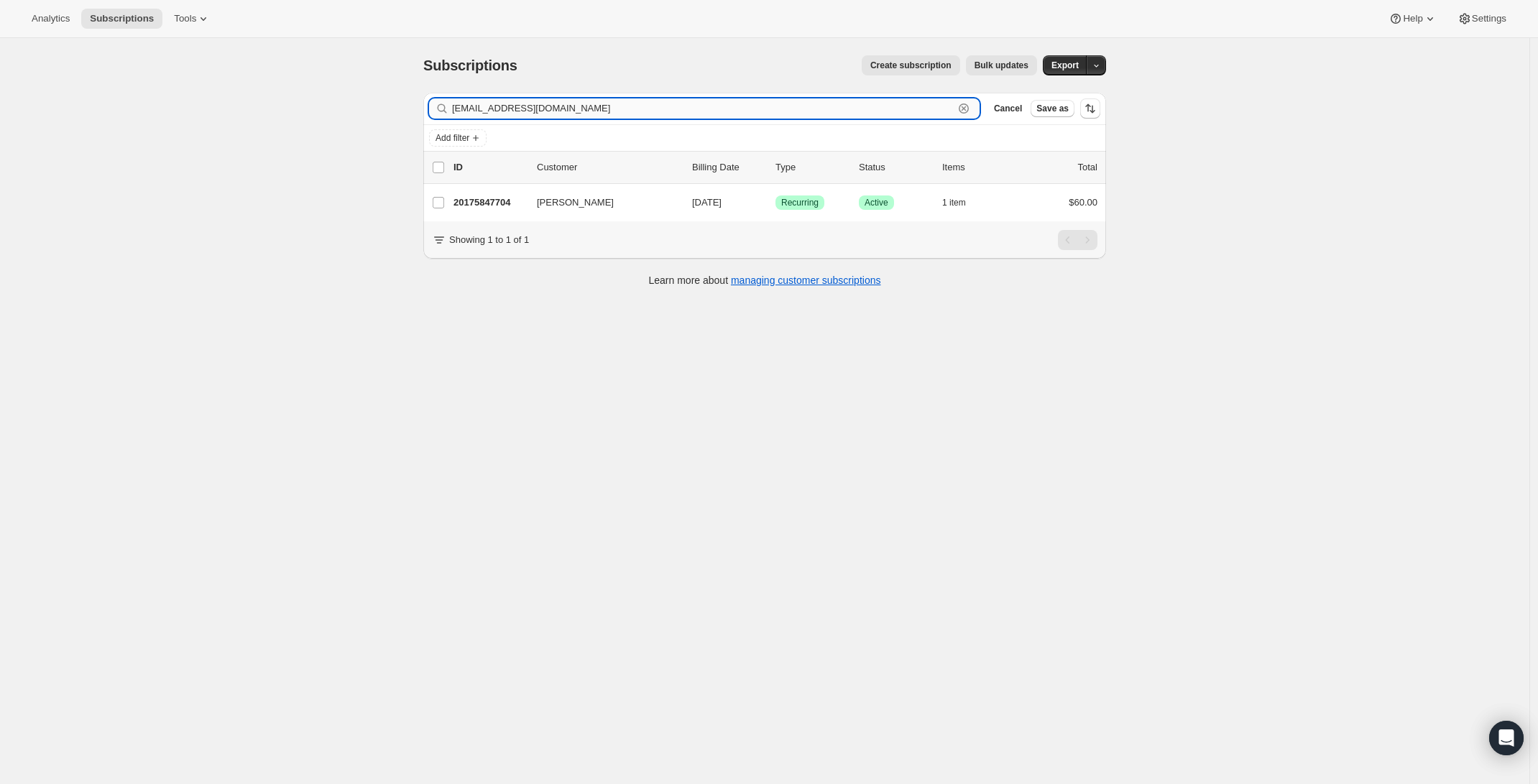
click at [575, 103] on input "[EMAIL_ADDRESS][DOMAIN_NAME]" at bounding box center [703, 108] width 501 height 21
paste input "[EMAIL_ADDRESS][DOMAIN_NAME]"
click at [525, 113] on input "[EMAIL_ADDRESS][DOMAIN_NAME]" at bounding box center [703, 108] width 501 height 21
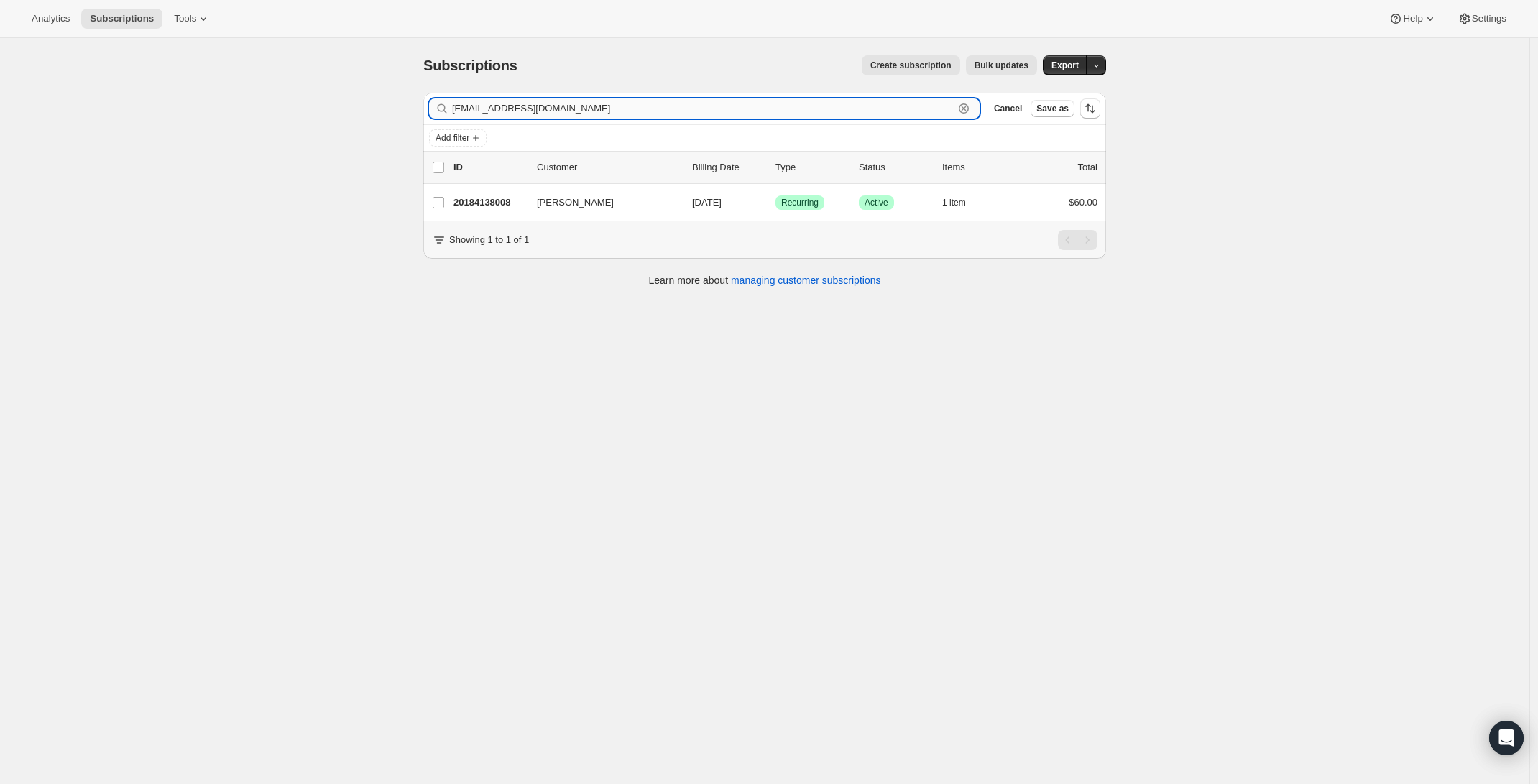
click at [525, 113] on input "[EMAIL_ADDRESS][DOMAIN_NAME]" at bounding box center [703, 108] width 501 height 21
paste input "[EMAIL_ADDRESS][DOMAIN_NAME]"
click at [535, 104] on input "[EMAIL_ADDRESS][DOMAIN_NAME]" at bounding box center [703, 108] width 501 height 21
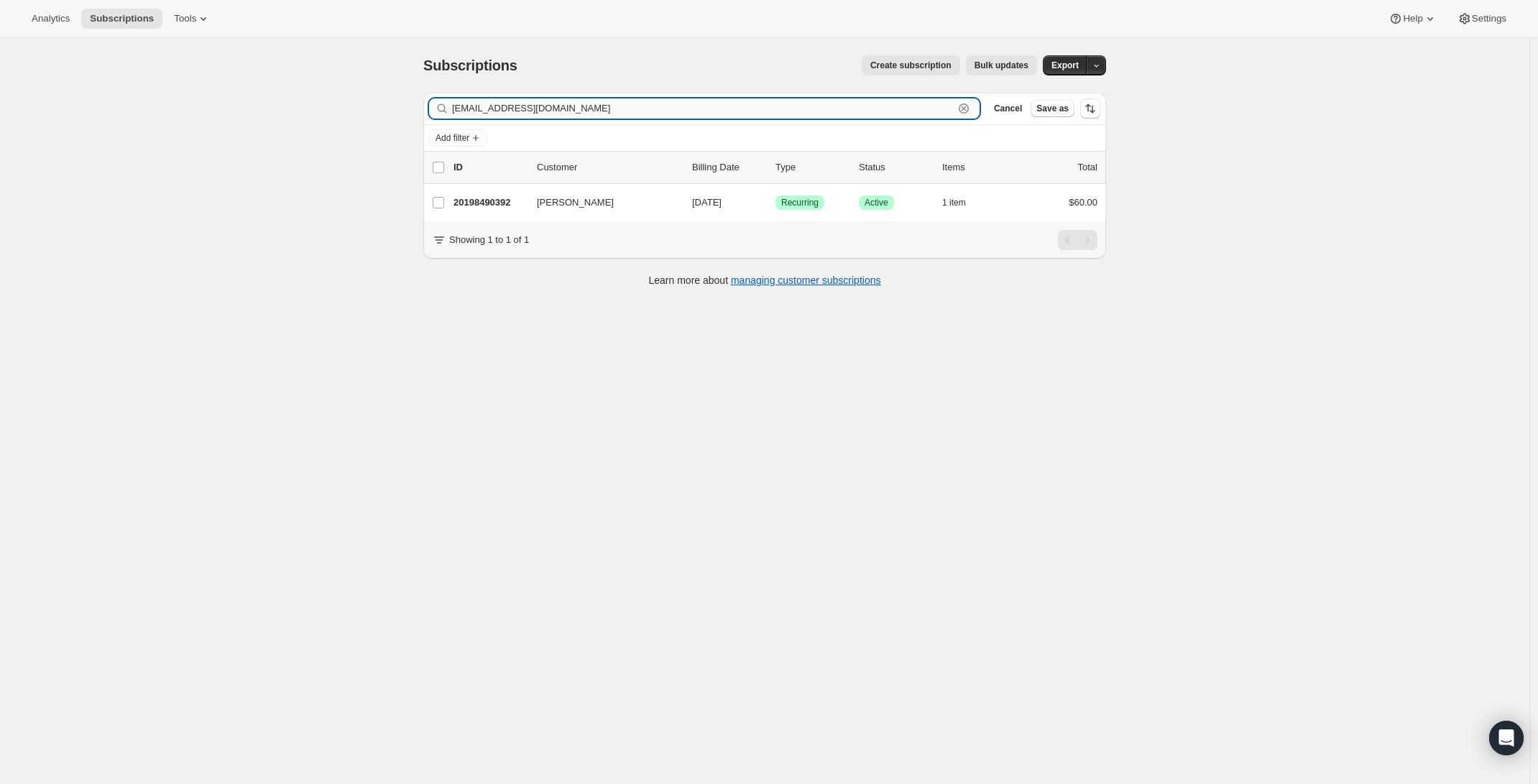
paste input "[EMAIL_ADDRESS][DOMAIN_NAME]"
click at [589, 98] on input "[EMAIL_ADDRESS][DOMAIN_NAME]" at bounding box center [703, 108] width 501 height 21
paste input "[EMAIL_ADDRESS]"
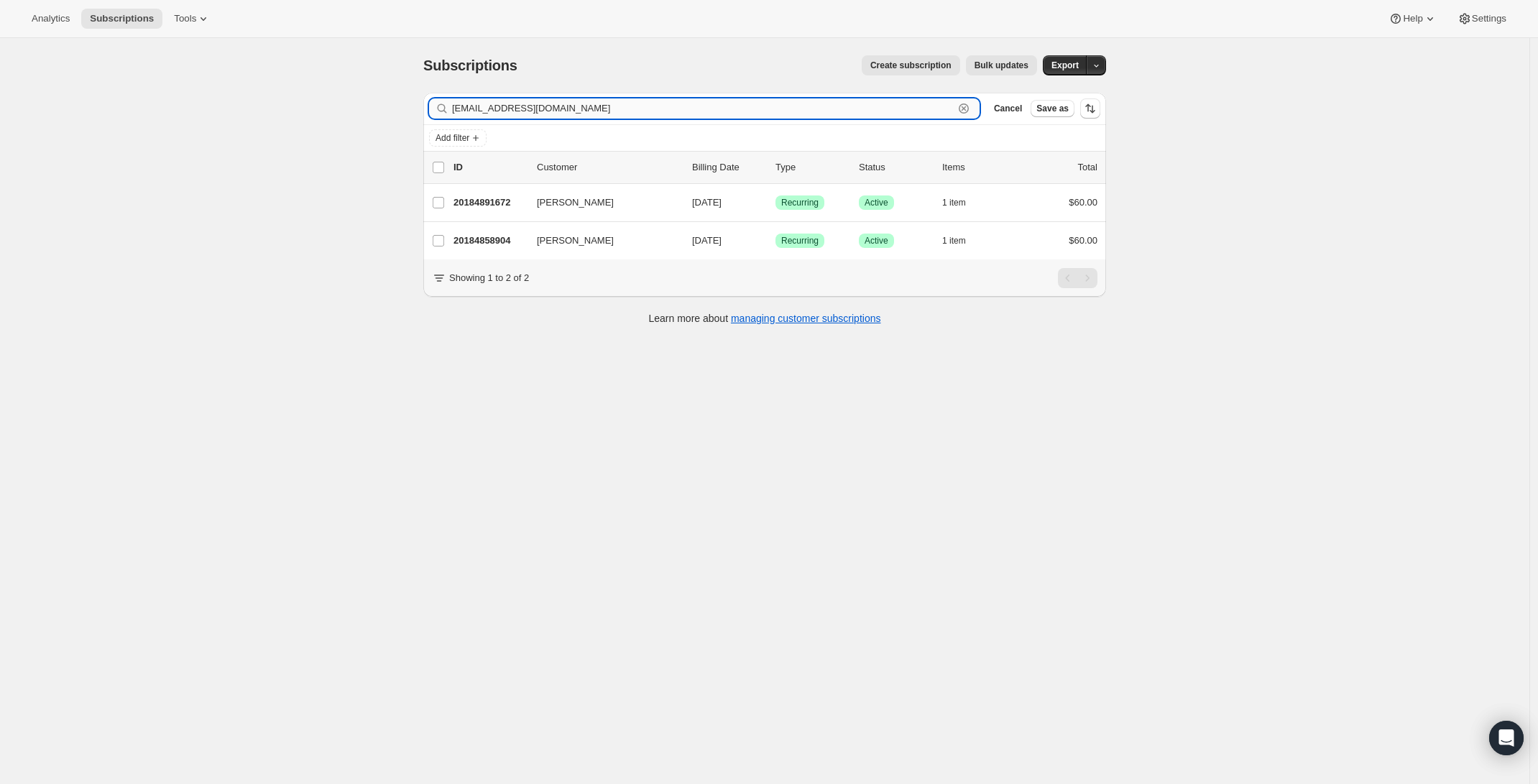
click at [739, 109] on input "[EMAIL_ADDRESS][DOMAIN_NAME]" at bounding box center [703, 108] width 501 height 21
paste input "[EMAIL_ADDRESS]"
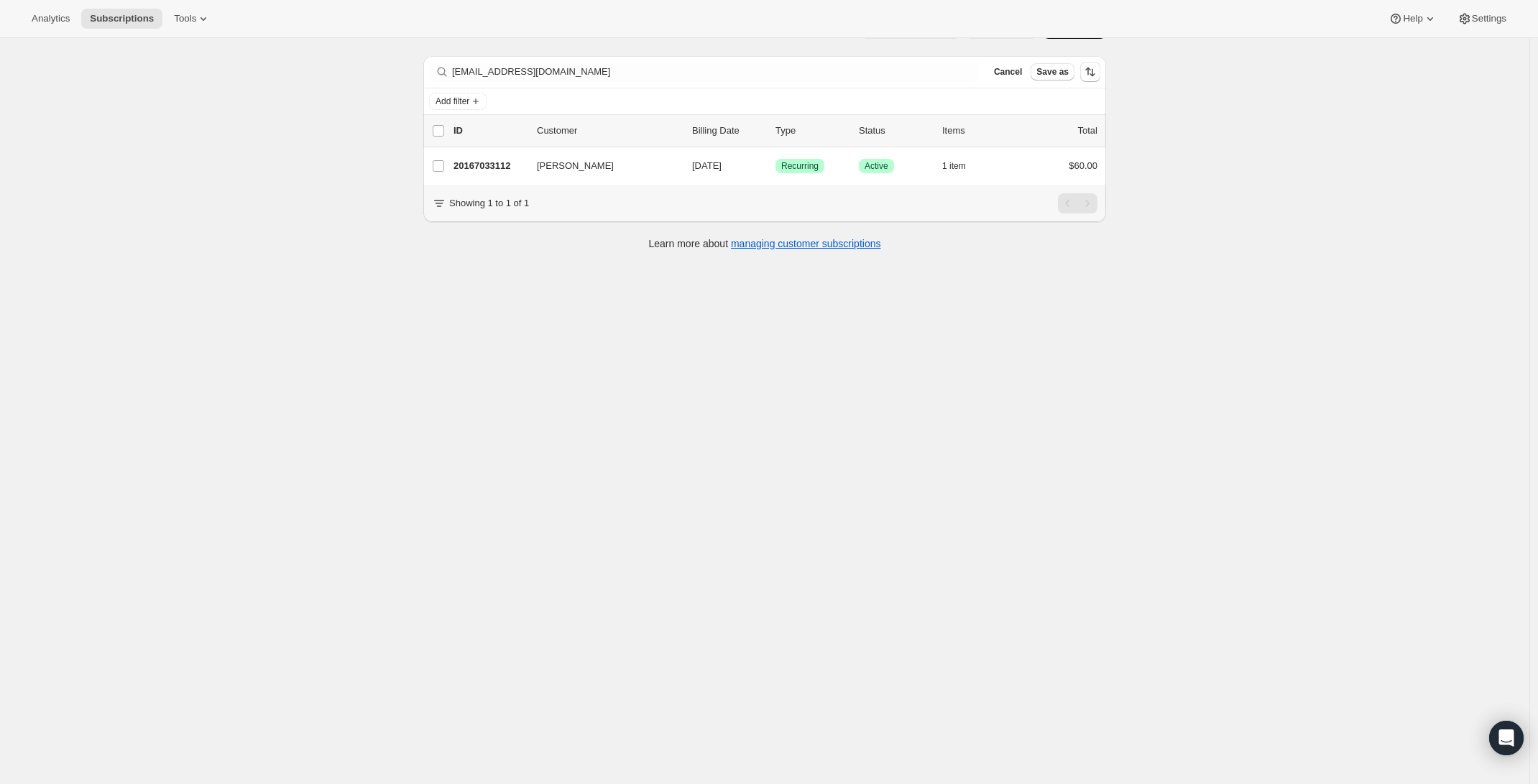
scroll to position [38, 0]
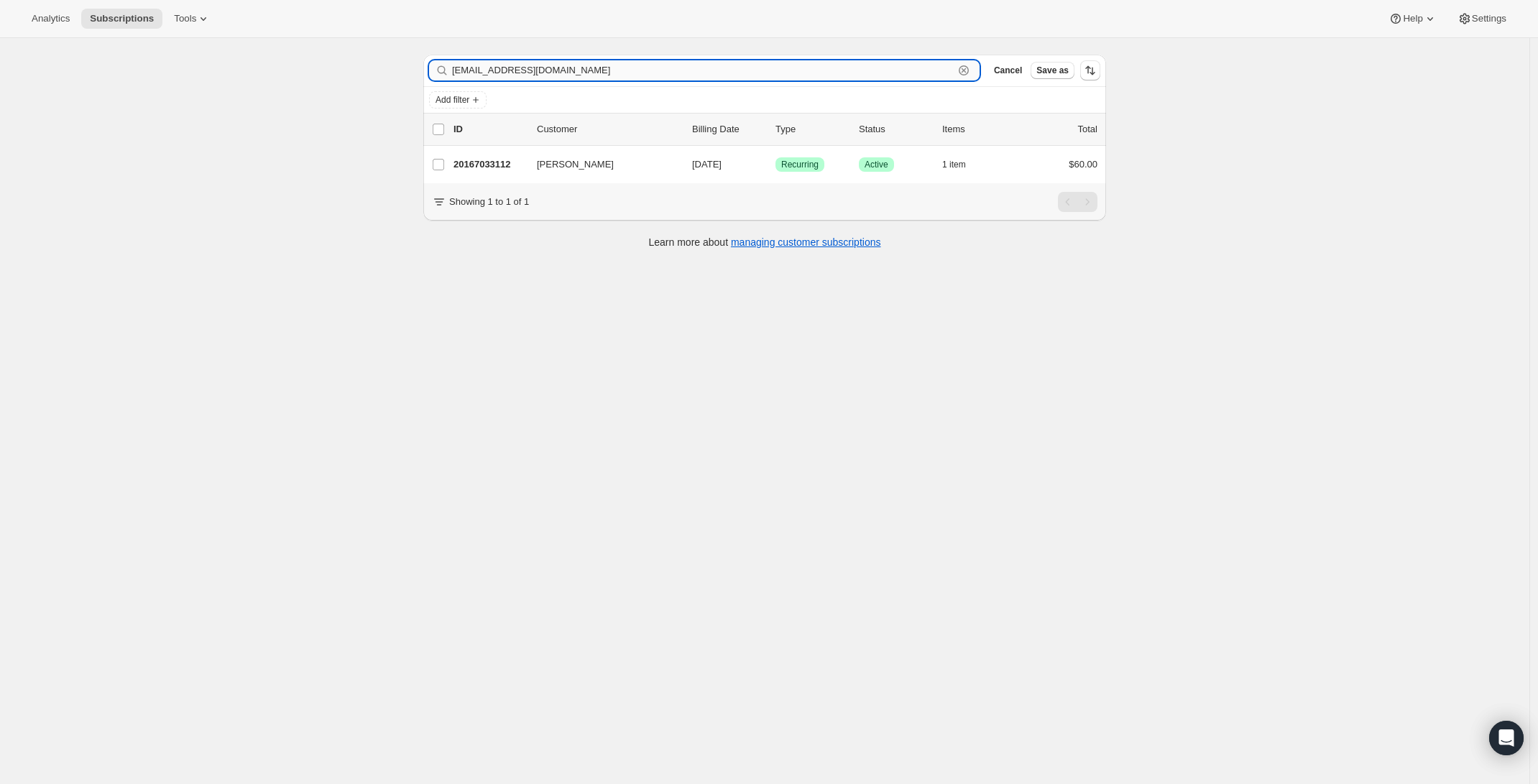
click at [512, 65] on input "[EMAIL_ADDRESS][DOMAIN_NAME]" at bounding box center [703, 70] width 501 height 21
paste input "[EMAIL_ADDRESS]"
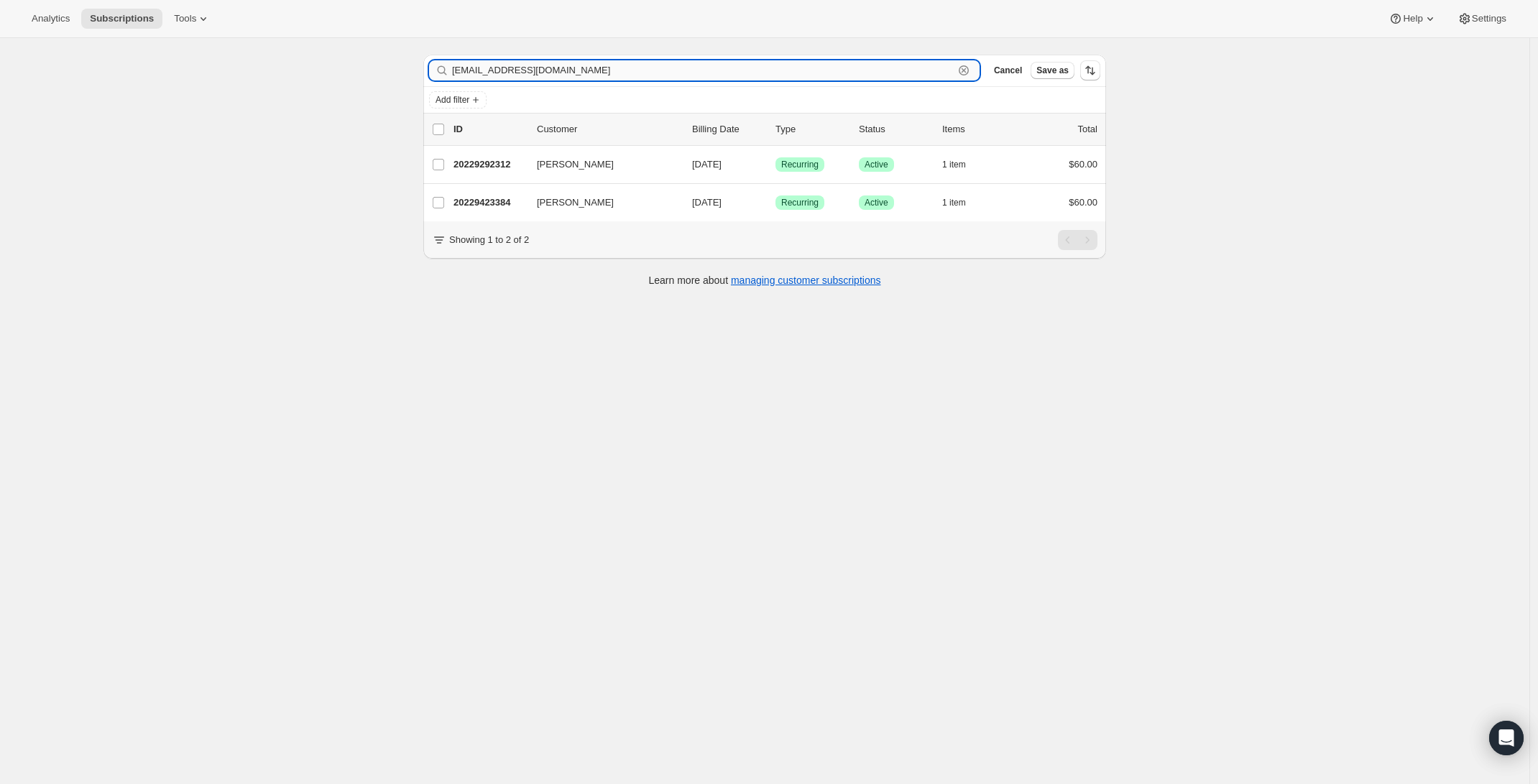
click at [563, 79] on input "[EMAIL_ADDRESS][DOMAIN_NAME]" at bounding box center [703, 70] width 501 height 21
paste input "[PERSON_NAME].wombat"
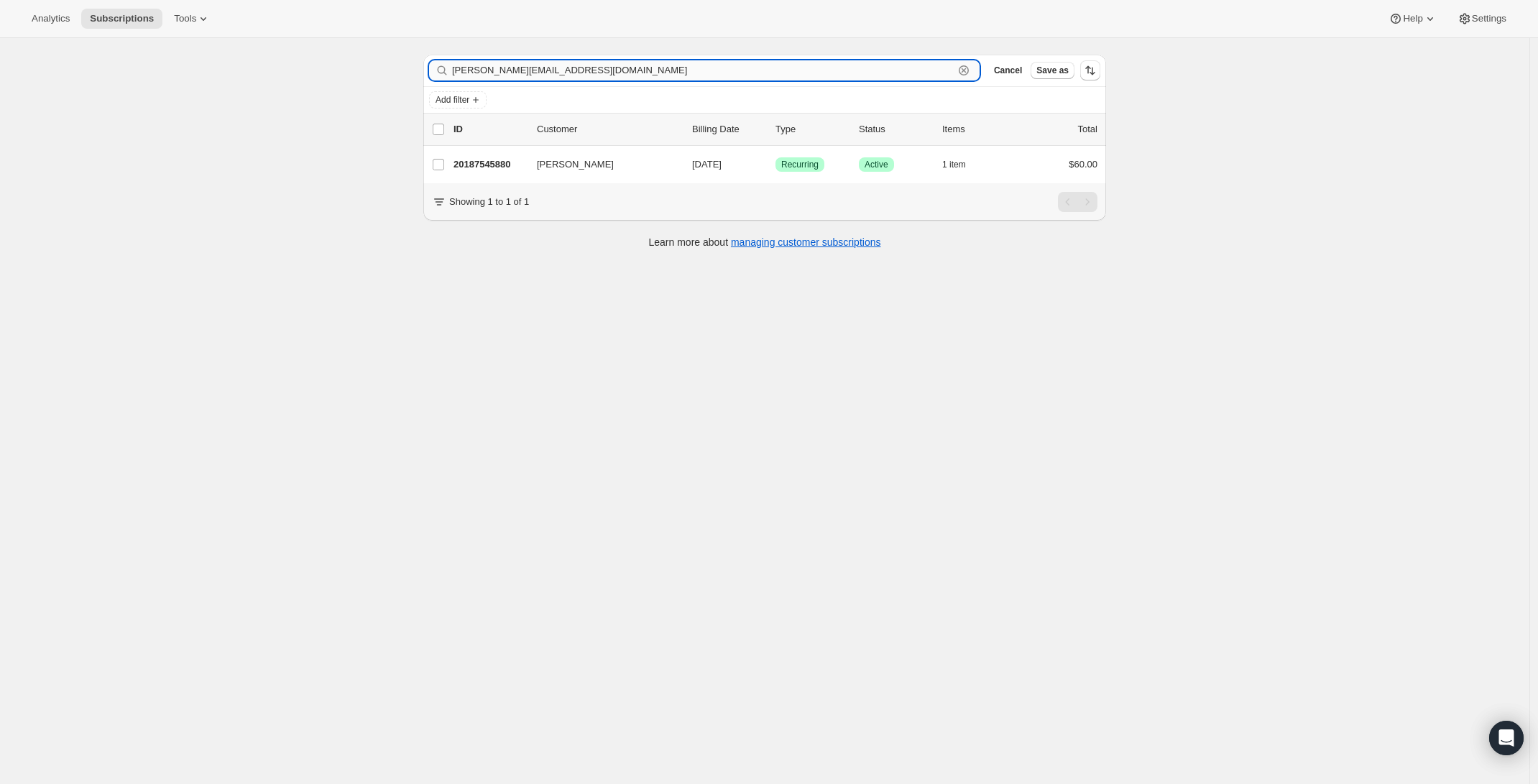
click at [522, 63] on input "[PERSON_NAME][EMAIL_ADDRESS][DOMAIN_NAME]" at bounding box center [703, 70] width 501 height 21
paste input "lssanders46"
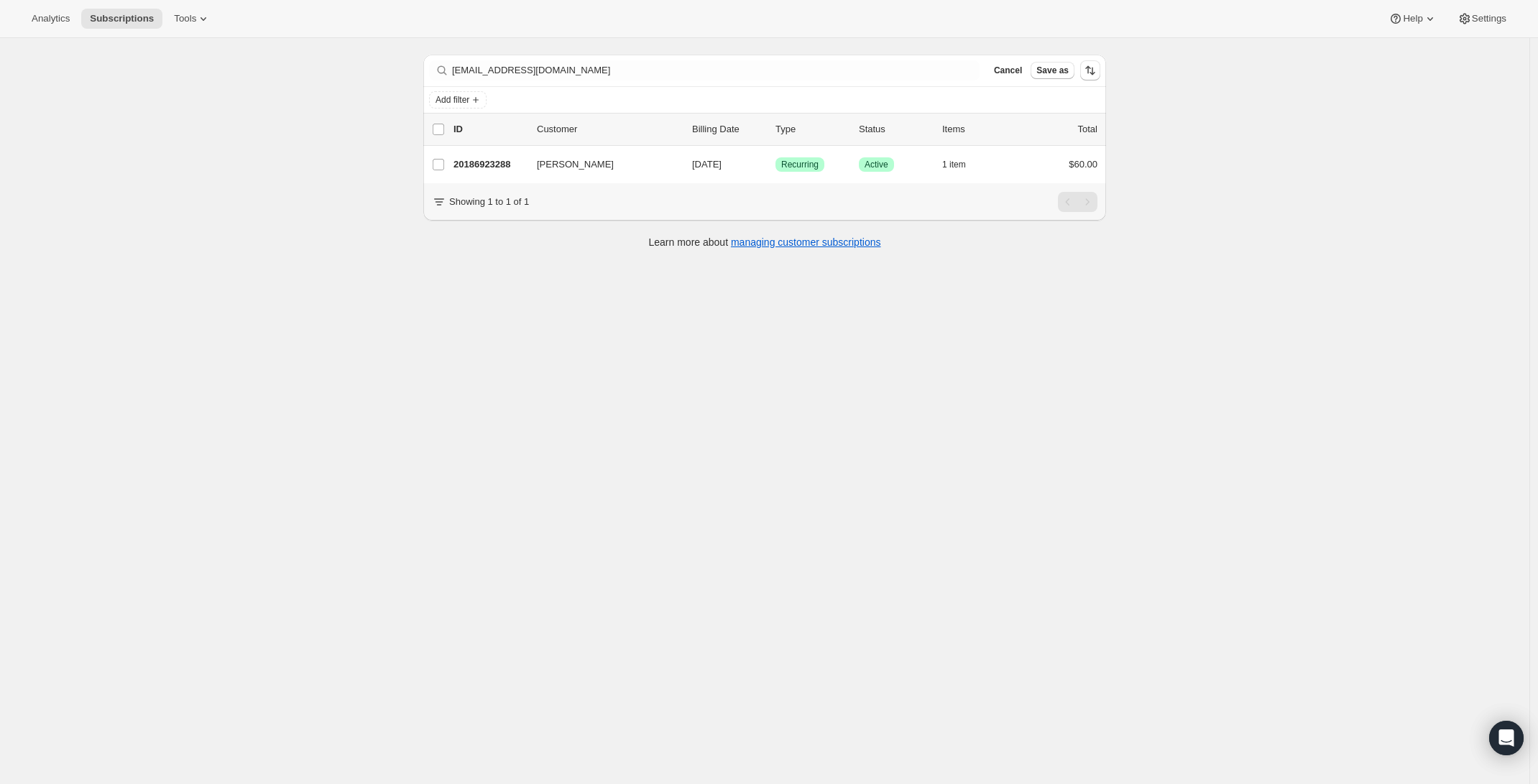
click at [525, 84] on div "Filter subscribers [EMAIL_ADDRESS][DOMAIN_NAME] Clear Cancel Save as" at bounding box center [765, 70] width 682 height 31
click at [525, 83] on div "Filter subscribers [EMAIL_ADDRESS][DOMAIN_NAME] Clear Cancel Save as" at bounding box center [765, 70] width 682 height 31
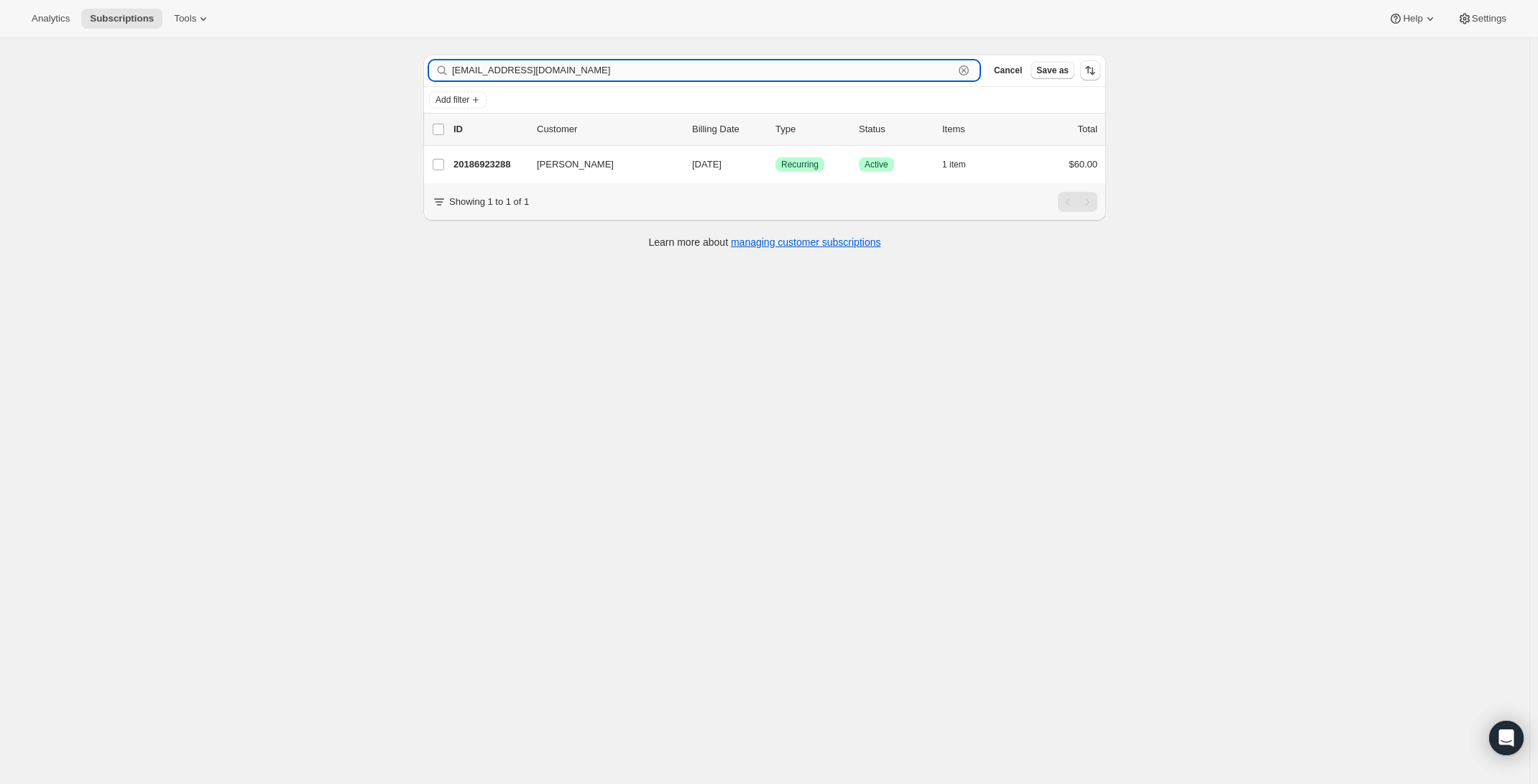
click at [523, 79] on input "[EMAIL_ADDRESS][DOMAIN_NAME]" at bounding box center [703, 70] width 501 height 21
paste input "gregvolkermusic"
click at [552, 71] on input "[EMAIL_ADDRESS][DOMAIN_NAME]" at bounding box center [703, 70] width 501 height 21
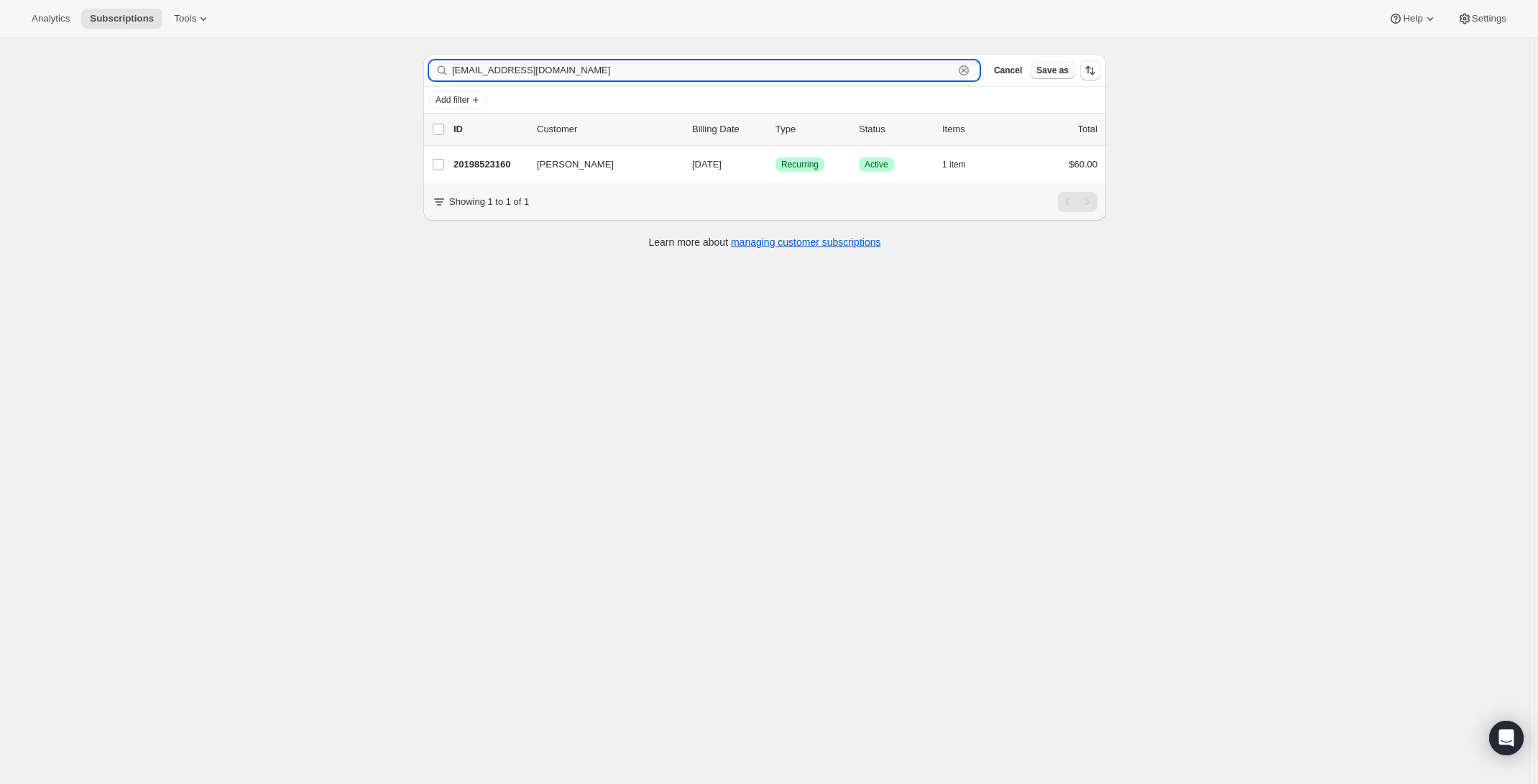
click at [552, 71] on input "[EMAIL_ADDRESS][DOMAIN_NAME]" at bounding box center [703, 70] width 501 height 21
paste input "rlind@socal.rr"
click at [504, 69] on input "[EMAIL_ADDRESS][DOMAIN_NAME]" at bounding box center [703, 70] width 501 height 21
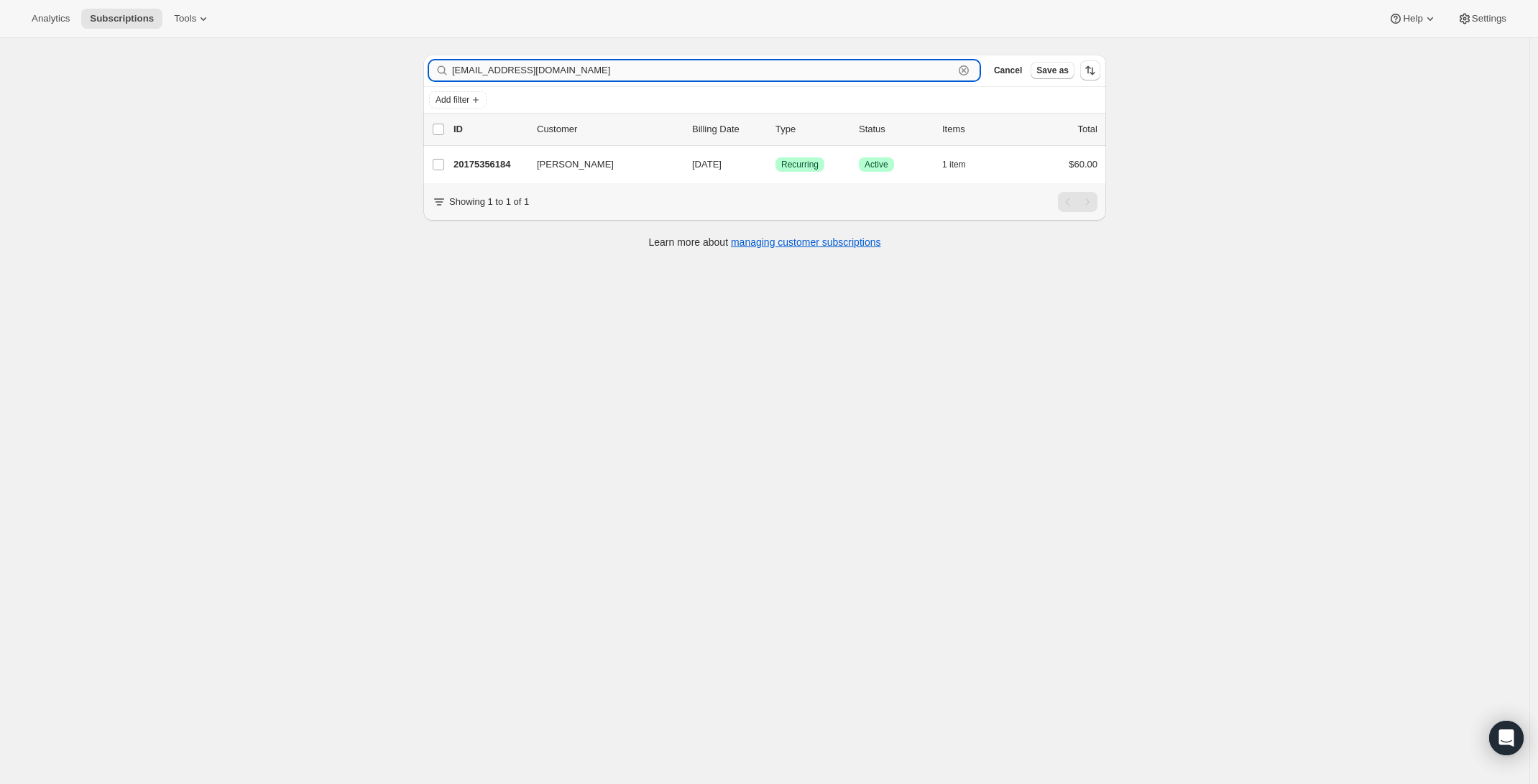
click at [504, 69] on input "[EMAIL_ADDRESS][DOMAIN_NAME]" at bounding box center [703, 70] width 501 height 21
paste input "[EMAIL_ADDRESS]"
click at [533, 69] on input "[EMAIL_ADDRESS][DOMAIN_NAME]" at bounding box center [703, 70] width 501 height 21
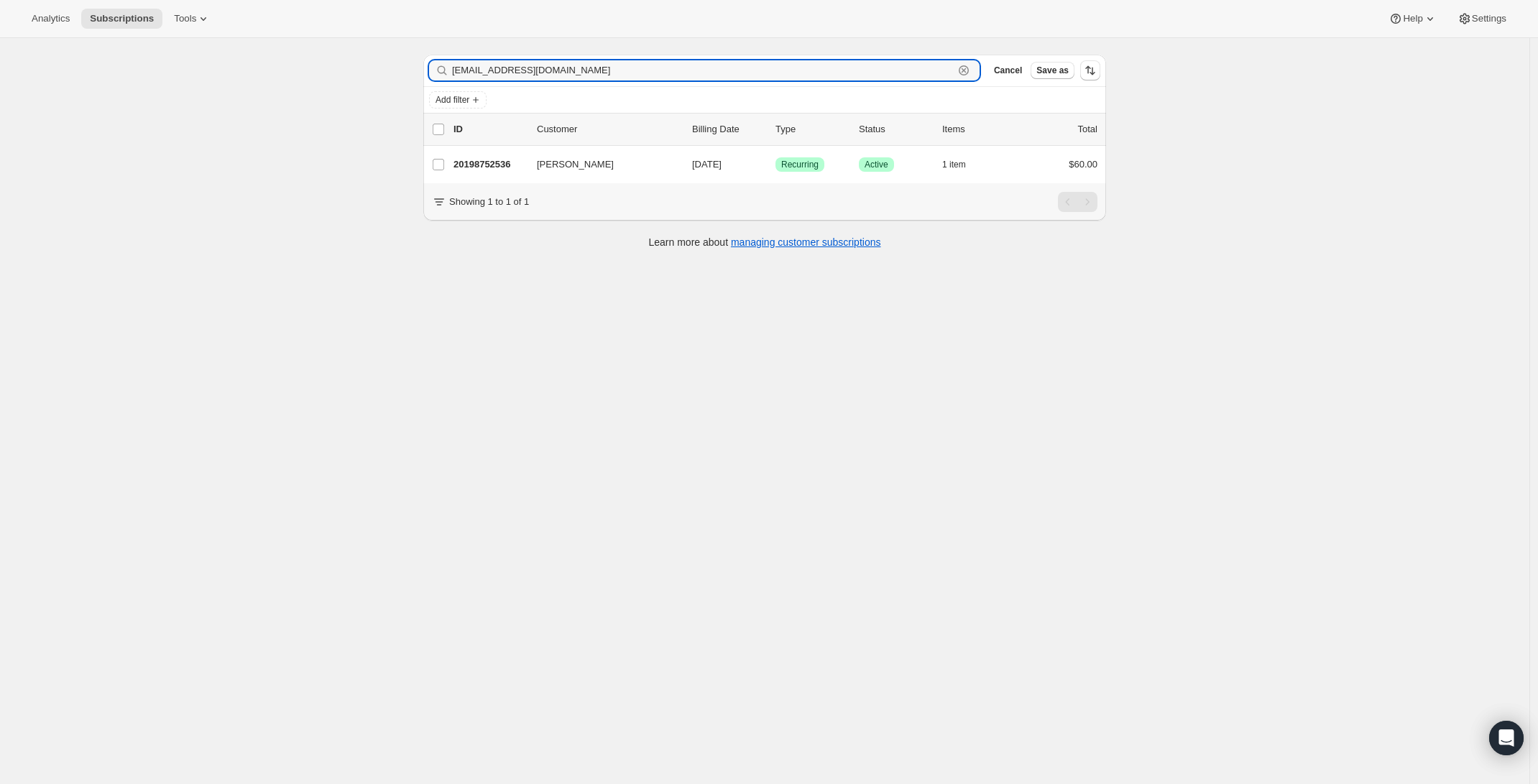
paste input "[EMAIL_ADDRESS][DOMAIN_NAME]"
type input "[EMAIL_ADDRESS][DOMAIN_NAME]"
